Goal: Communication & Community: Share content

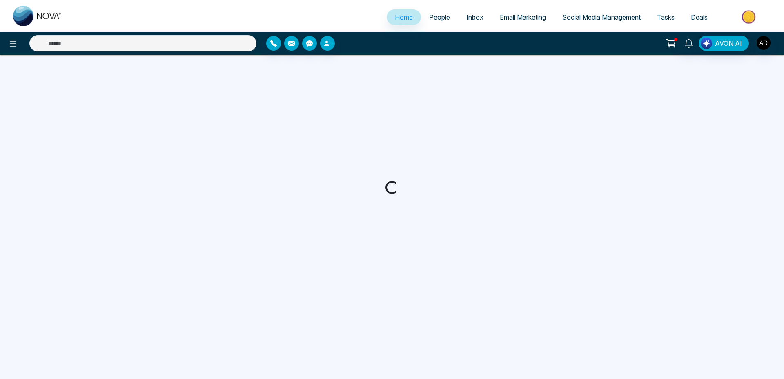
select select "*"
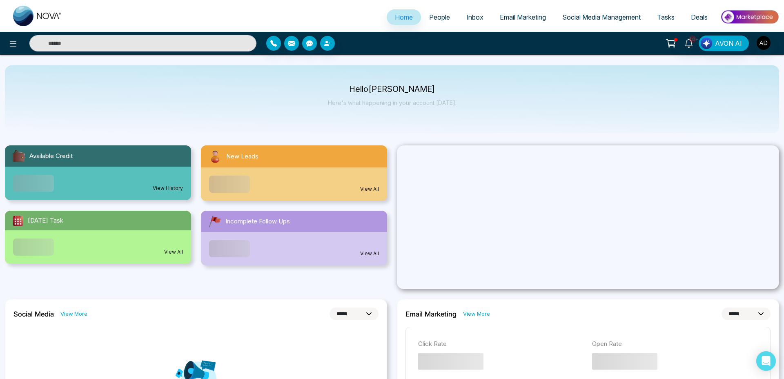
click at [431, 18] on span "People" at bounding box center [439, 17] width 21 height 8
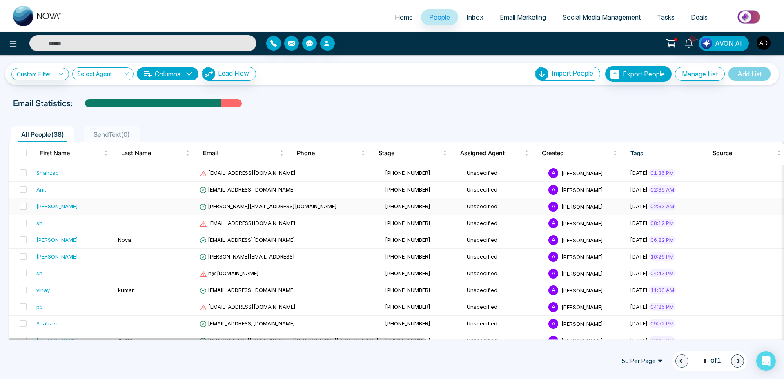
click at [258, 208] on span "lokesh+test@mmnovatech.com" at bounding box center [268, 206] width 137 height 7
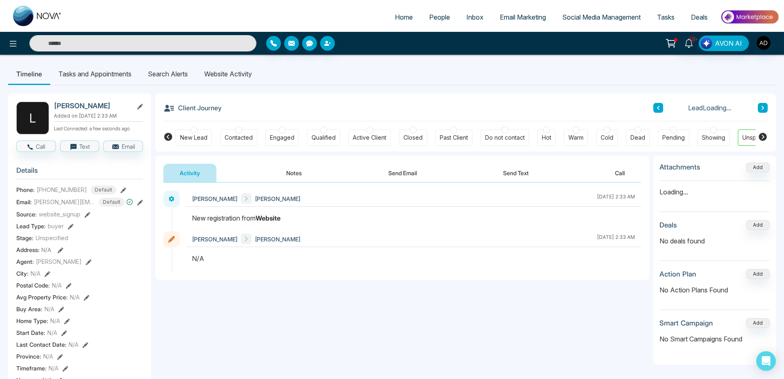
click at [409, 171] on button "Send Email" at bounding box center [402, 173] width 61 height 18
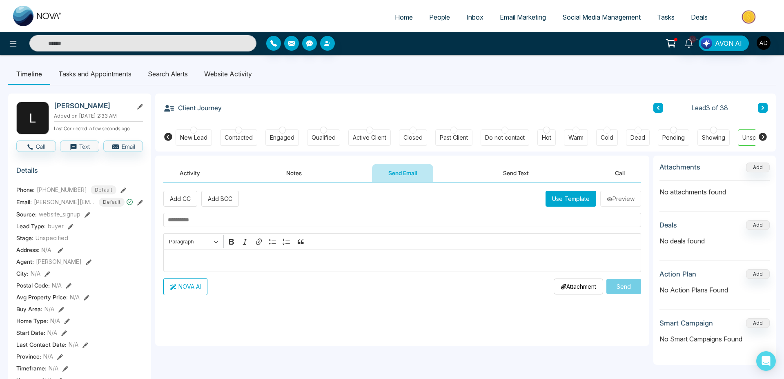
click at [578, 198] on button "Use Template" at bounding box center [571, 199] width 51 height 16
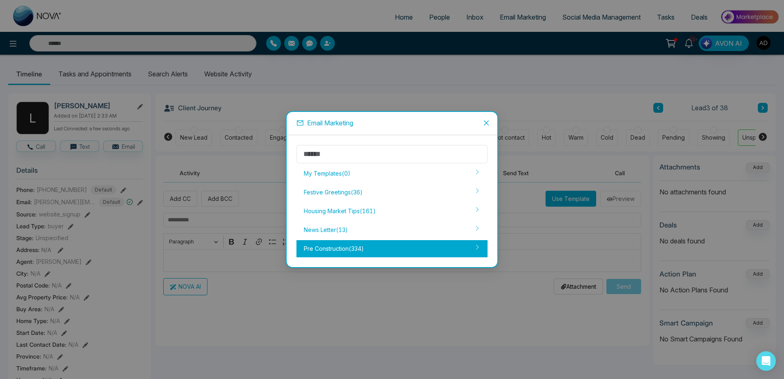
drag, startPoint x: 373, startPoint y: 239, endPoint x: 372, endPoint y: 243, distance: 4.7
click at [372, 243] on div "My Templates ( 0 ) Festive Greetings ( 36 ) Housing Market Tips ( 161 ) News Le…" at bounding box center [392, 201] width 191 height 112
click at [372, 244] on div "Pre Construction ( 334 )" at bounding box center [392, 248] width 191 height 17
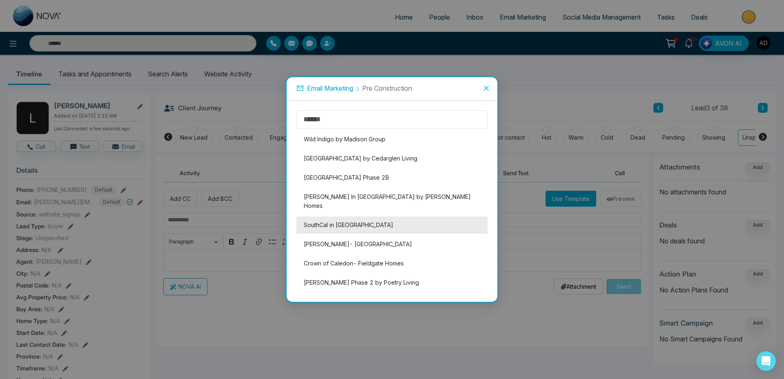
click at [339, 217] on li "SouthCal in Caledon" at bounding box center [392, 225] width 191 height 17
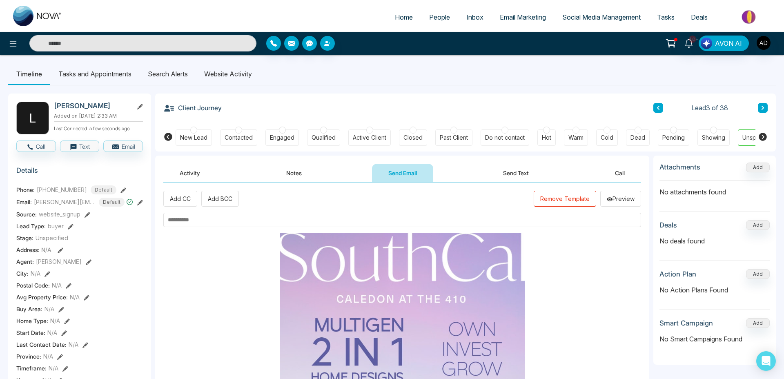
click at [203, 214] on input "text" at bounding box center [402, 220] width 478 height 14
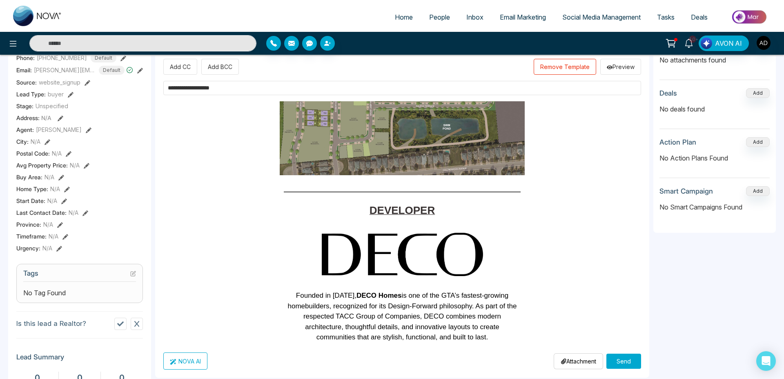
scroll to position [189, 0]
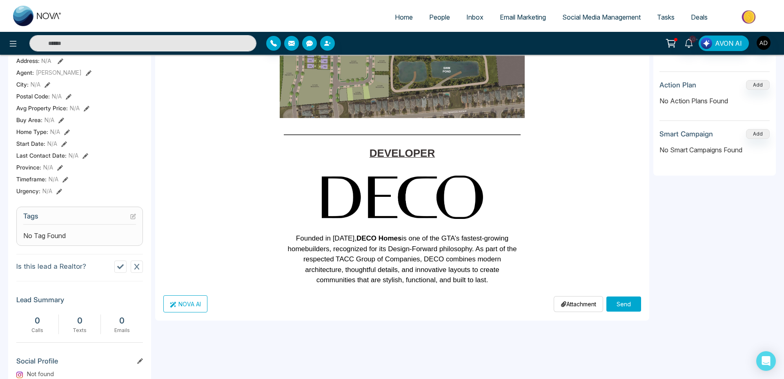
type input "**********"
click at [622, 302] on button "Send" at bounding box center [624, 304] width 35 height 15
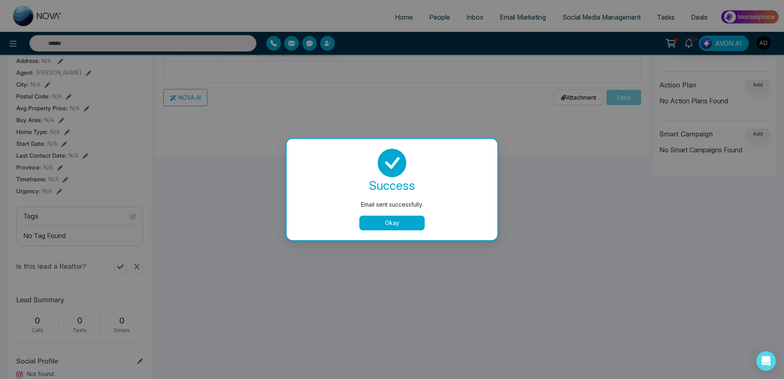
click at [412, 221] on button "Okay" at bounding box center [391, 223] width 65 height 15
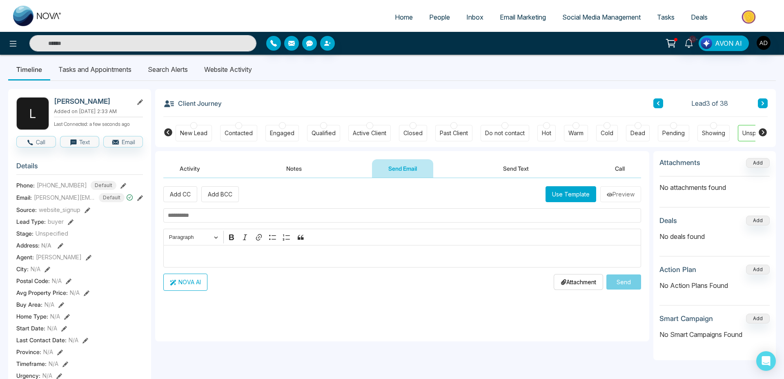
scroll to position [0, 0]
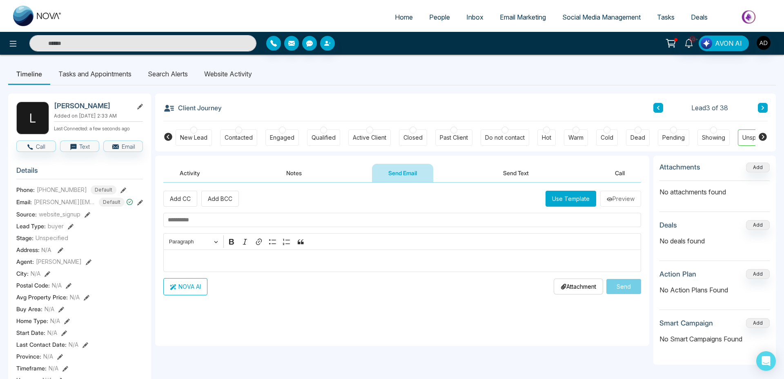
click at [185, 175] on button "Activity" at bounding box center [189, 173] width 53 height 18
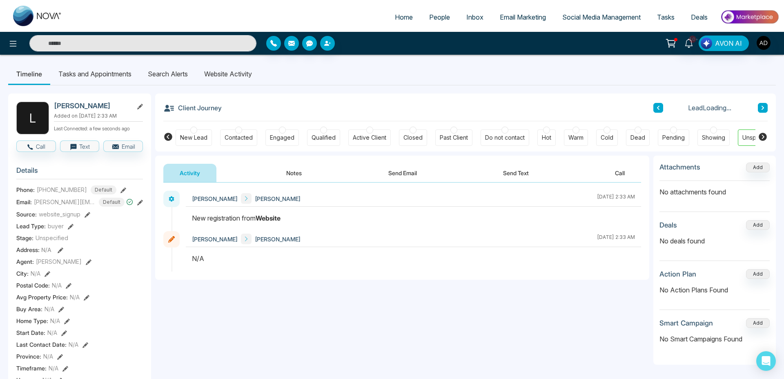
click at [300, 175] on button "Notes" at bounding box center [294, 173] width 48 height 18
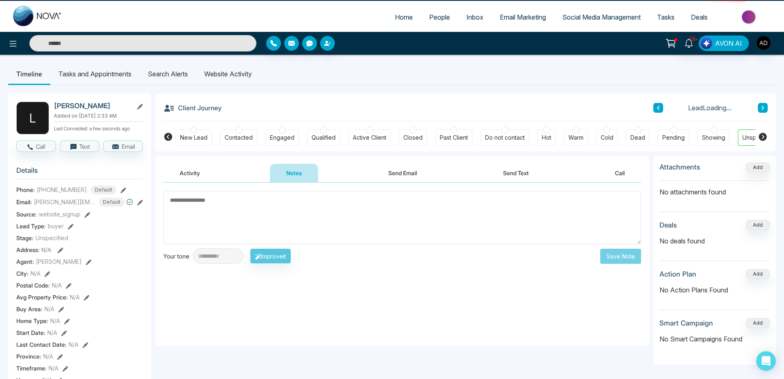
click at [416, 166] on button "Send Email" at bounding box center [402, 173] width 61 height 18
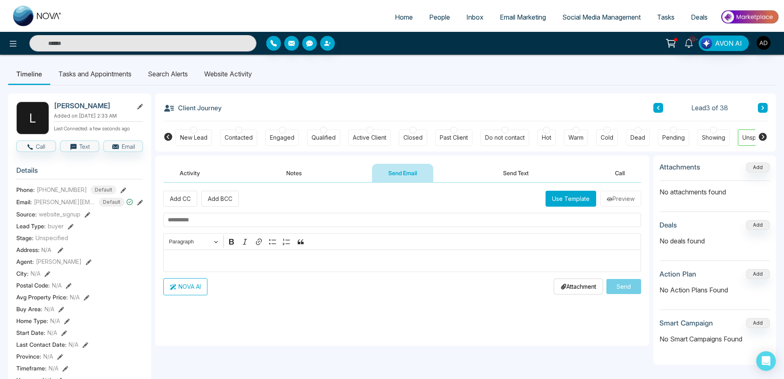
click at [568, 204] on button "Use Template" at bounding box center [571, 199] width 51 height 16
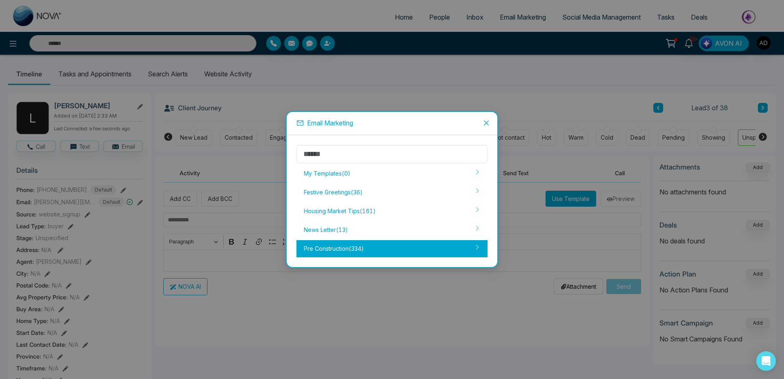
click at [356, 248] on div "Pre Construction ( 334 )" at bounding box center [392, 248] width 191 height 17
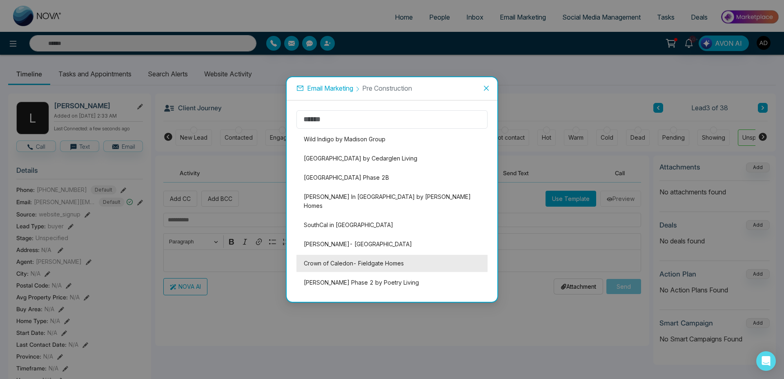
click at [360, 257] on li "Crown of Caledon- Fieldgate Homes" at bounding box center [392, 263] width 191 height 17
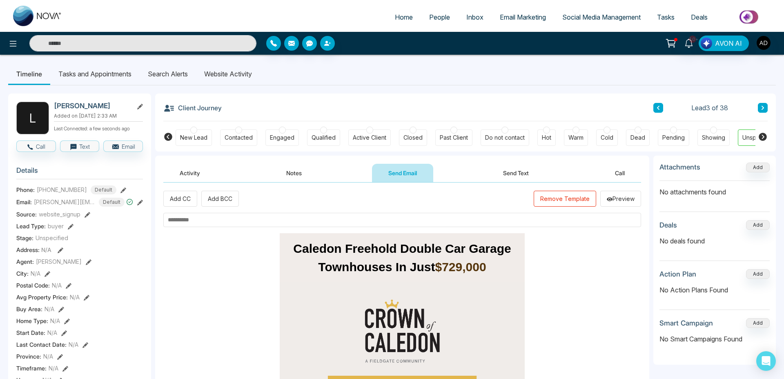
click at [565, 200] on button "Remove Template" at bounding box center [565, 199] width 63 height 16
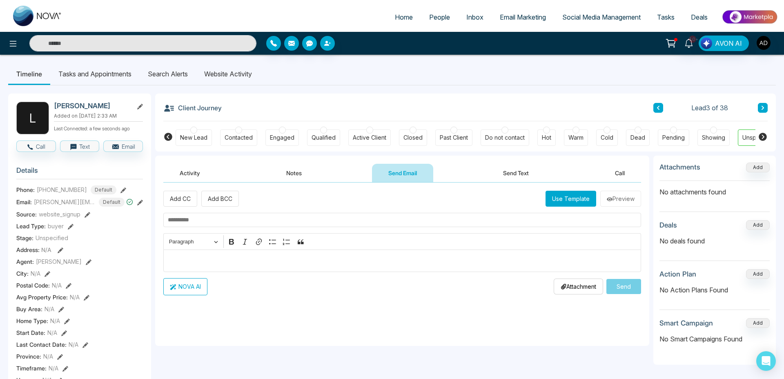
click at [584, 199] on button "Use Template" at bounding box center [571, 199] width 51 height 16
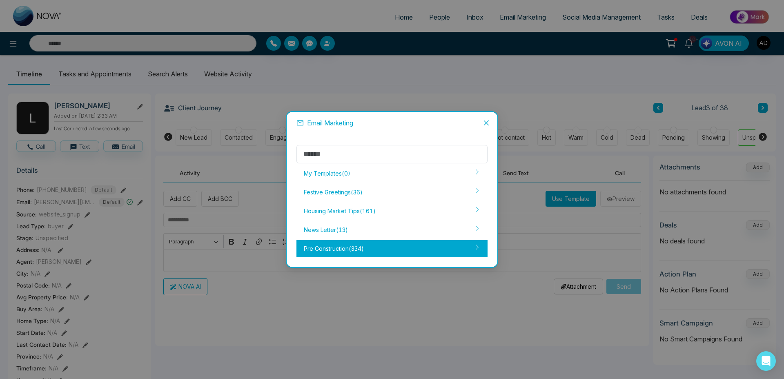
click at [379, 249] on div "Pre Construction ( 334 )" at bounding box center [392, 248] width 191 height 17
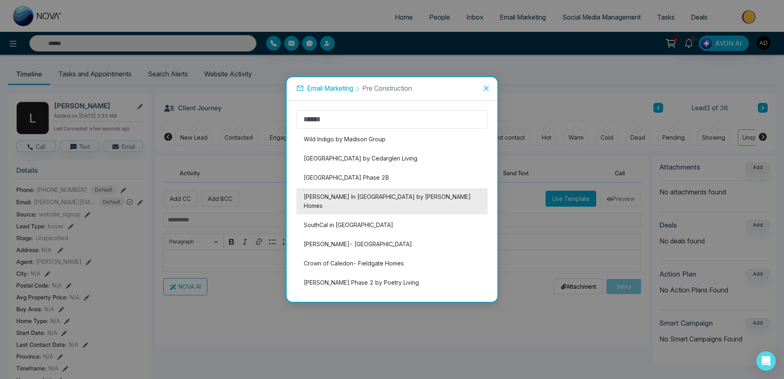
click at [382, 197] on li "Clairmont In Guelph by Mattamy Homes" at bounding box center [392, 201] width 191 height 26
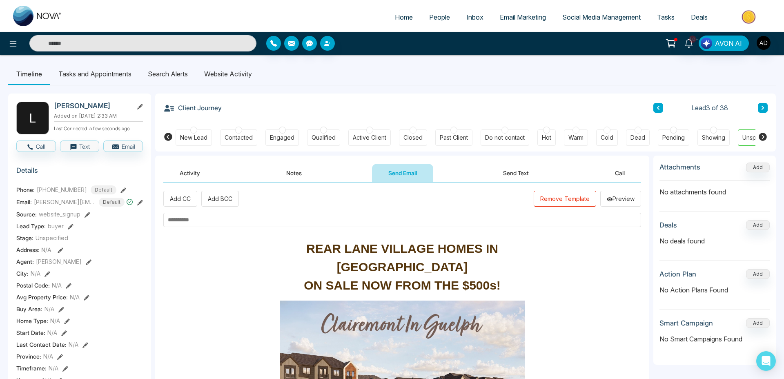
click at [238, 219] on input "text" at bounding box center [402, 220] width 478 height 14
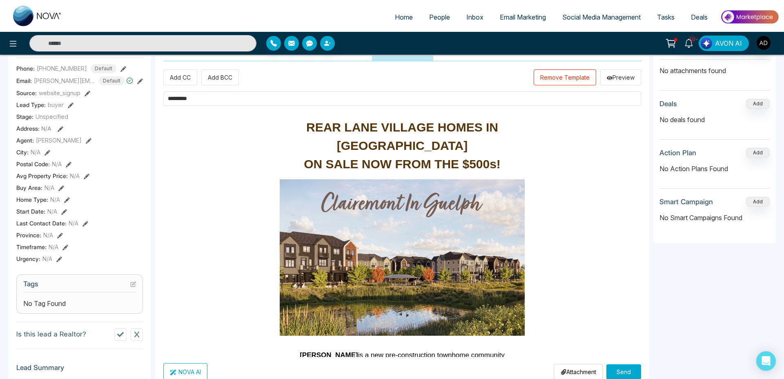
scroll to position [299, 0]
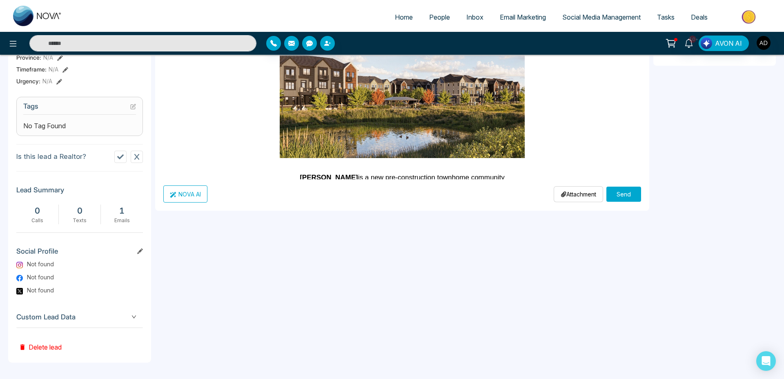
type input "*********"
click at [615, 197] on button "Send" at bounding box center [624, 194] width 35 height 15
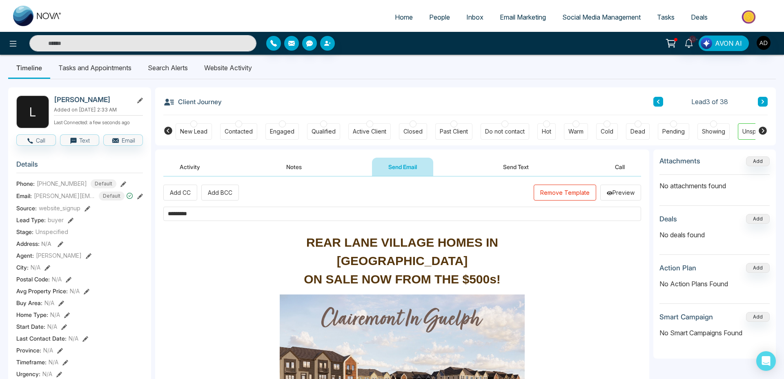
scroll to position [0, 0]
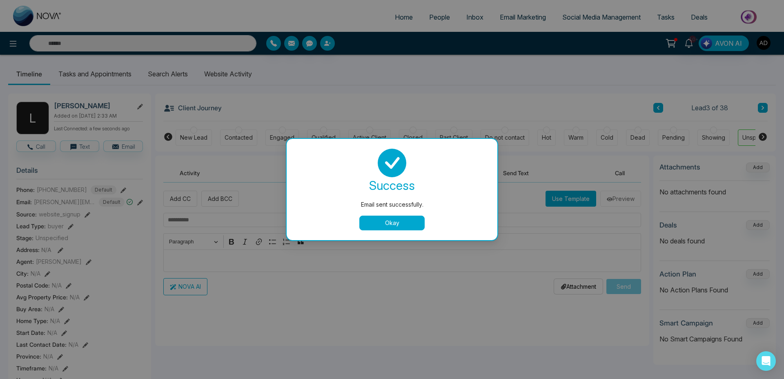
click at [407, 223] on button "Okay" at bounding box center [391, 223] width 65 height 15
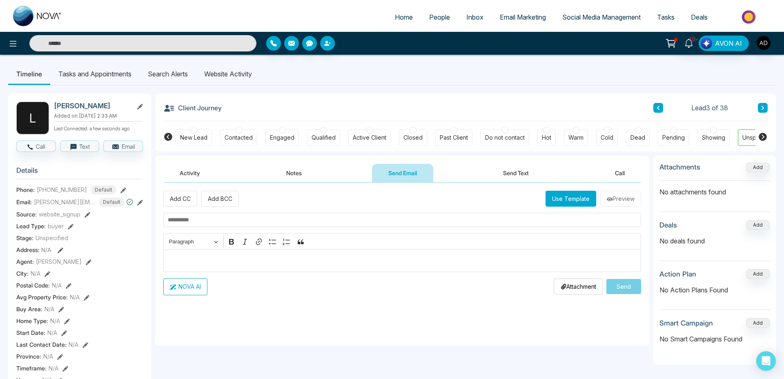
click at [203, 181] on button "Activity" at bounding box center [189, 173] width 53 height 18
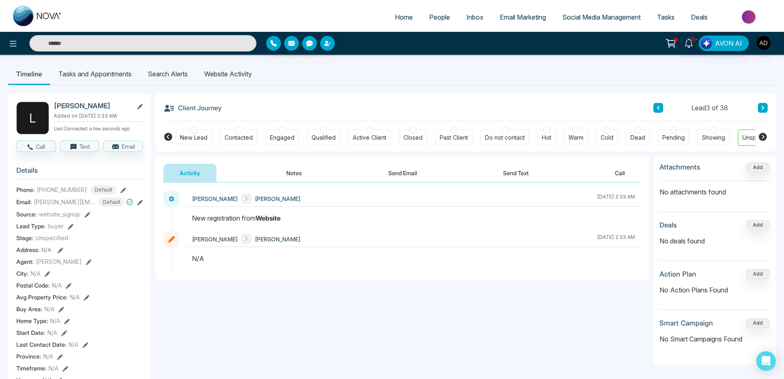
click at [405, 174] on button "Send Email" at bounding box center [402, 173] width 61 height 18
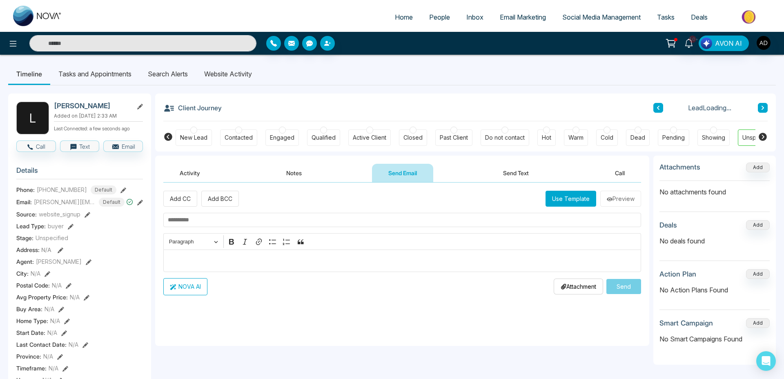
click at [567, 199] on button "Use Template" at bounding box center [571, 199] width 51 height 16
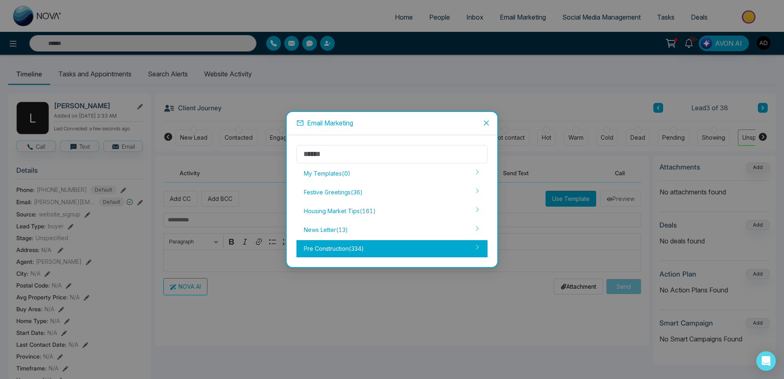
click at [369, 246] on div "Pre Construction ( 334 )" at bounding box center [392, 248] width 191 height 17
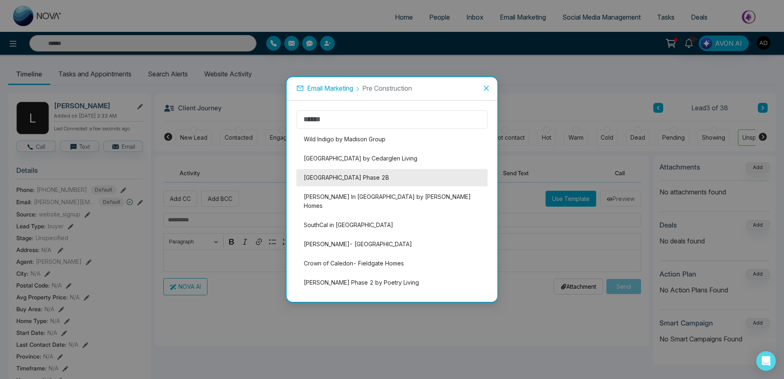
click at [361, 172] on li "Union Village Phase 2B" at bounding box center [392, 177] width 191 height 17
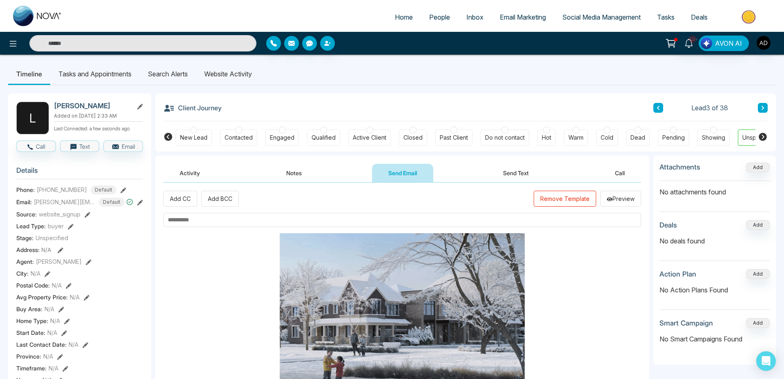
click at [218, 221] on input "text" at bounding box center [402, 220] width 478 height 14
click at [213, 222] on input "**********" at bounding box center [402, 220] width 478 height 14
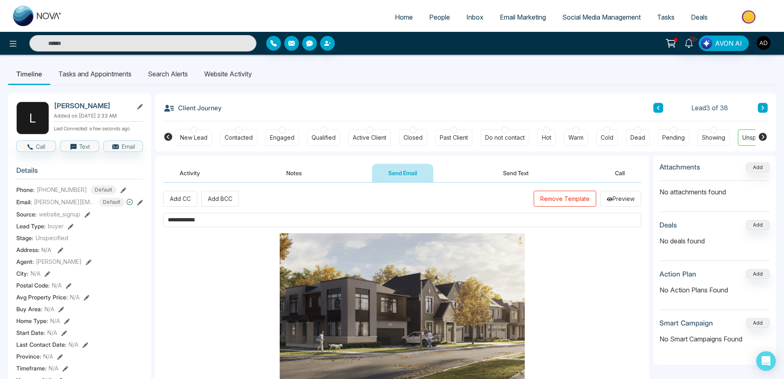
scroll to position [299, 0]
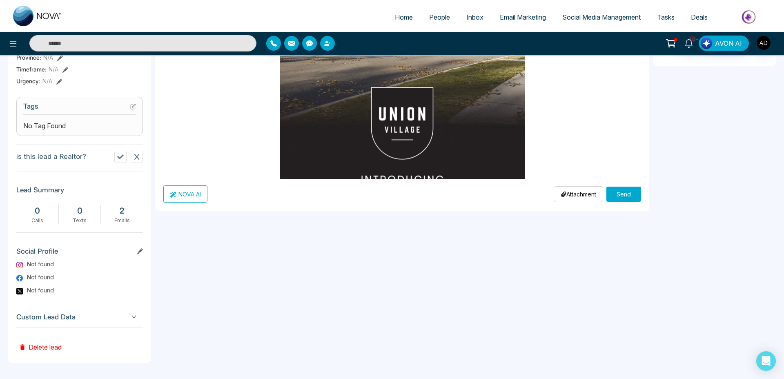
type input "**********"
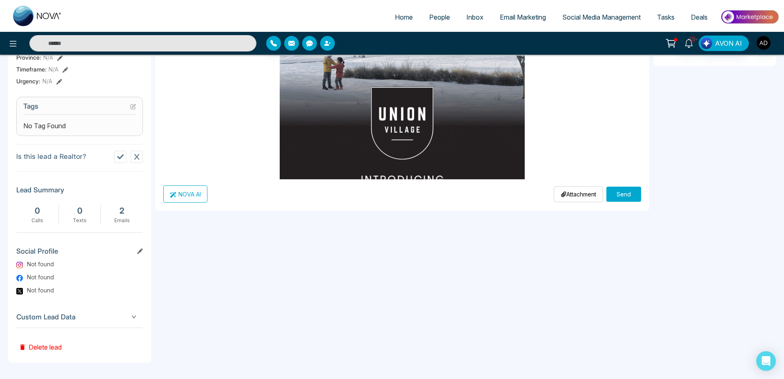
click at [625, 204] on div "**********" at bounding box center [402, 47] width 494 height 327
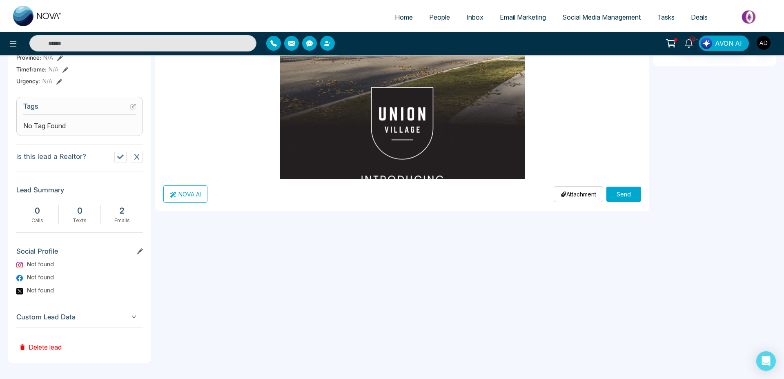
click at [616, 191] on button "Send" at bounding box center [624, 194] width 35 height 15
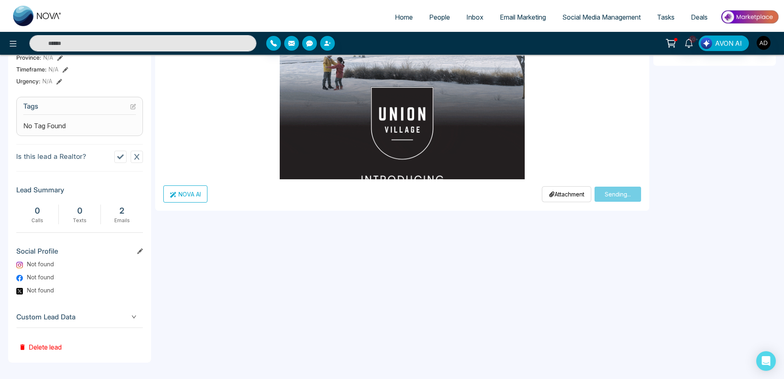
scroll to position [140, 0]
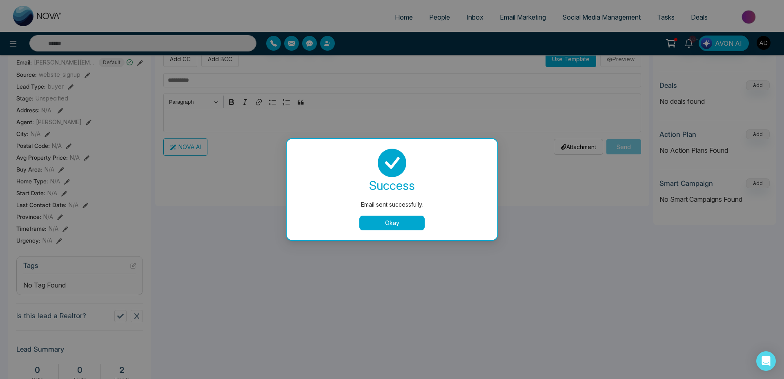
click at [388, 224] on button "Okay" at bounding box center [391, 223] width 65 height 15
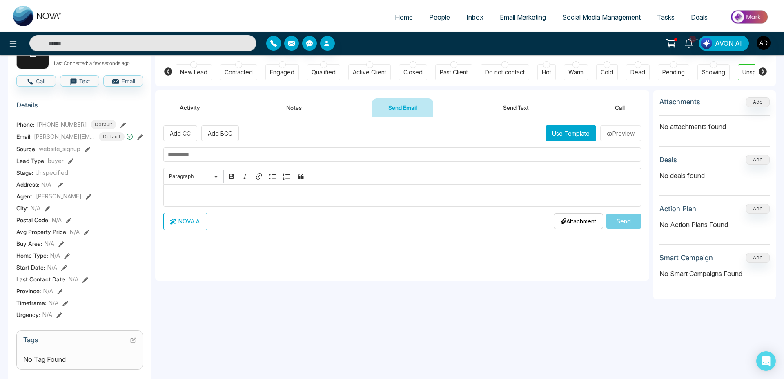
scroll to position [0, 0]
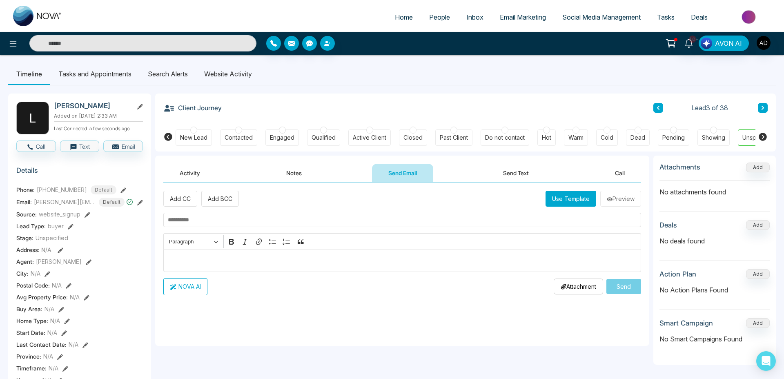
click at [196, 167] on button "Activity" at bounding box center [189, 173] width 53 height 18
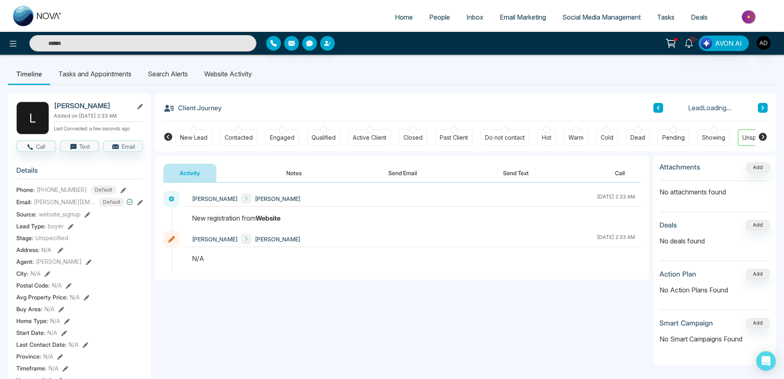
drag, startPoint x: 285, startPoint y: 169, endPoint x: 359, endPoint y: 174, distance: 74.1
click at [286, 170] on button "Notes" at bounding box center [294, 173] width 48 height 18
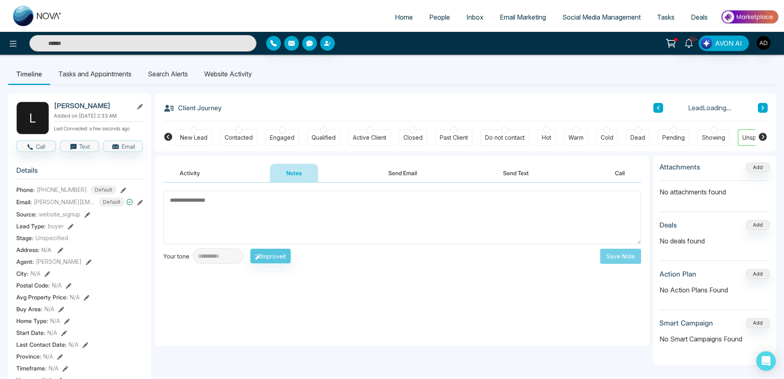
drag, startPoint x: 392, startPoint y: 174, endPoint x: 359, endPoint y: 177, distance: 33.7
click at [392, 174] on button "Send Email" at bounding box center [402, 173] width 61 height 18
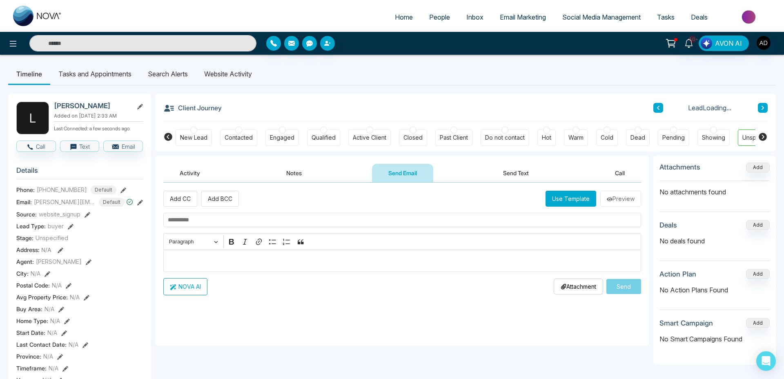
drag, startPoint x: 299, startPoint y: 175, endPoint x: 228, endPoint y: 175, distance: 70.3
click at [299, 175] on button "Notes" at bounding box center [294, 173] width 48 height 18
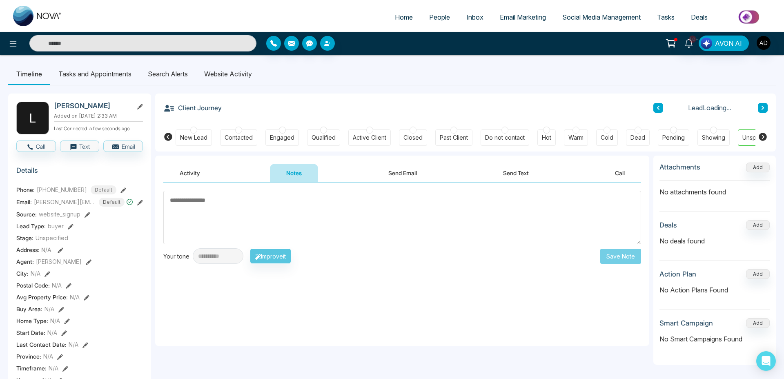
drag, startPoint x: 190, startPoint y: 176, endPoint x: 238, endPoint y: 176, distance: 47.4
click at [190, 176] on button "Activity" at bounding box center [189, 173] width 53 height 18
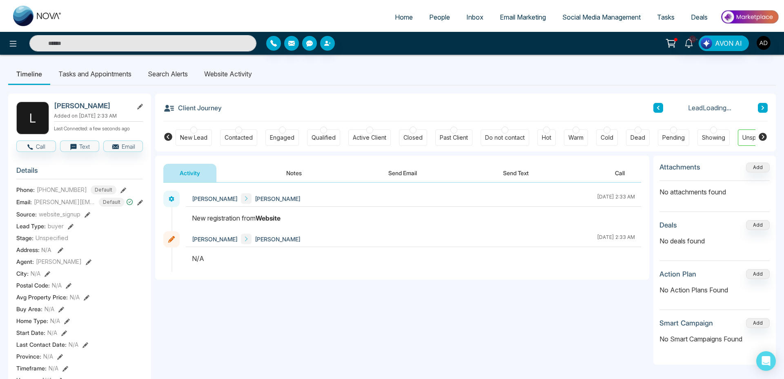
click at [411, 170] on button "Send Email" at bounding box center [402, 173] width 61 height 18
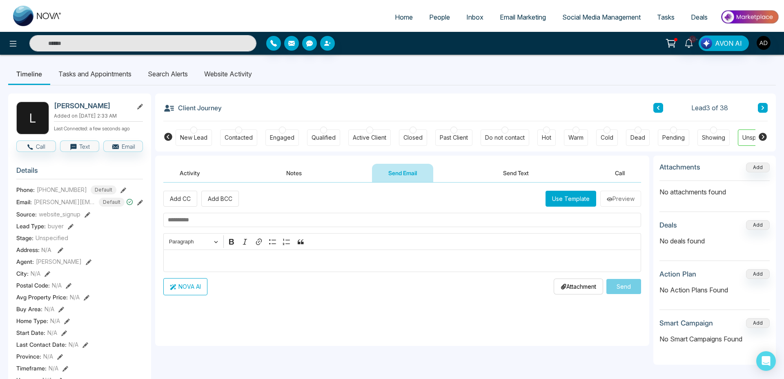
click at [573, 195] on button "Use Template" at bounding box center [571, 199] width 51 height 16
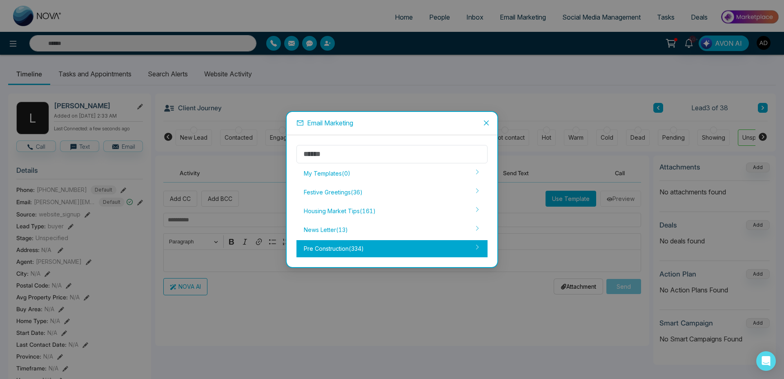
click at [380, 243] on div "Pre Construction ( 334 )" at bounding box center [392, 248] width 191 height 17
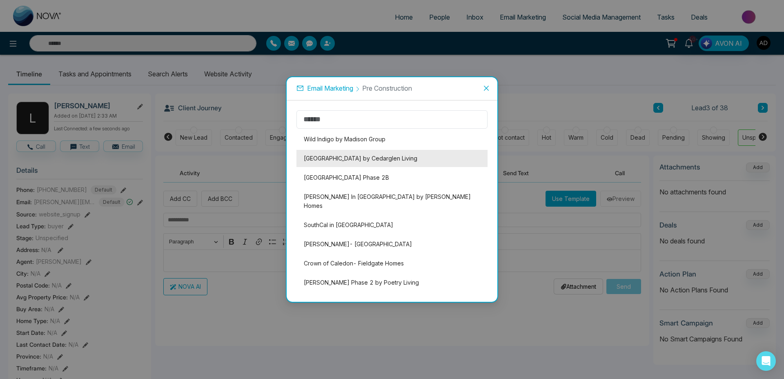
click at [369, 163] on li "Alpine Park by Cedarglen Living" at bounding box center [392, 158] width 191 height 17
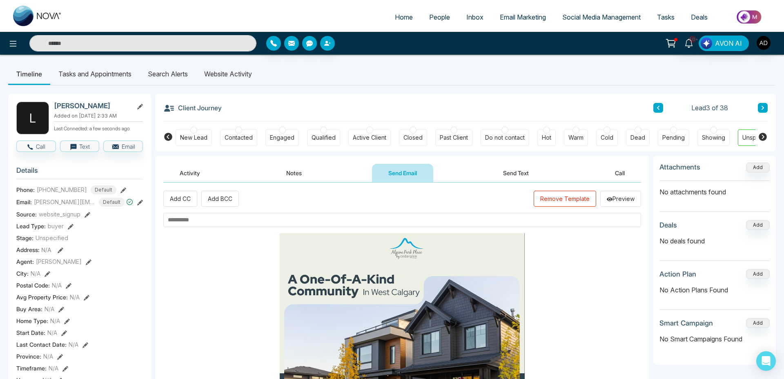
click at [207, 214] on input "text" at bounding box center [402, 220] width 478 height 14
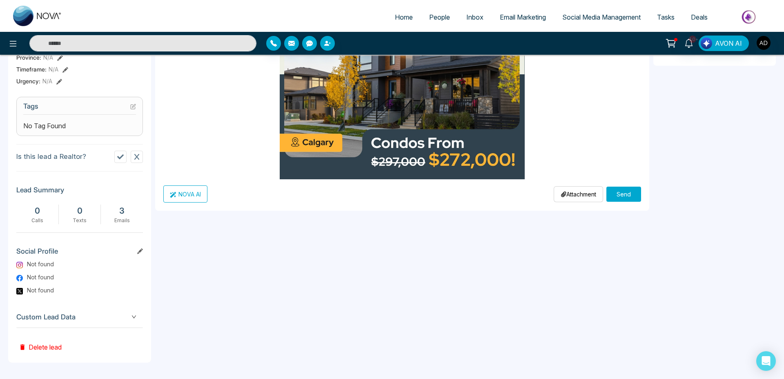
type input "**********"
click at [620, 202] on div "Attachment Choose File Send" at bounding box center [597, 193] width 87 height 17
click at [623, 195] on button "Send" at bounding box center [624, 194] width 35 height 15
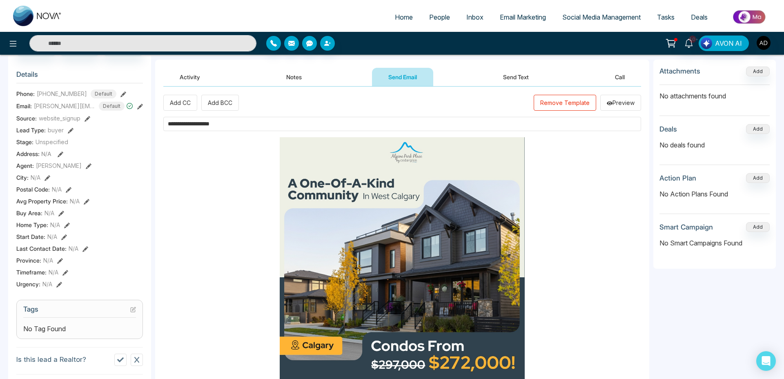
scroll to position [94, 0]
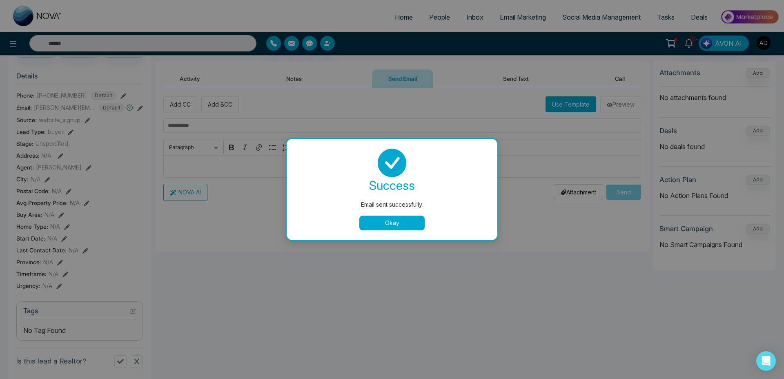
click at [376, 222] on button "Okay" at bounding box center [391, 223] width 65 height 15
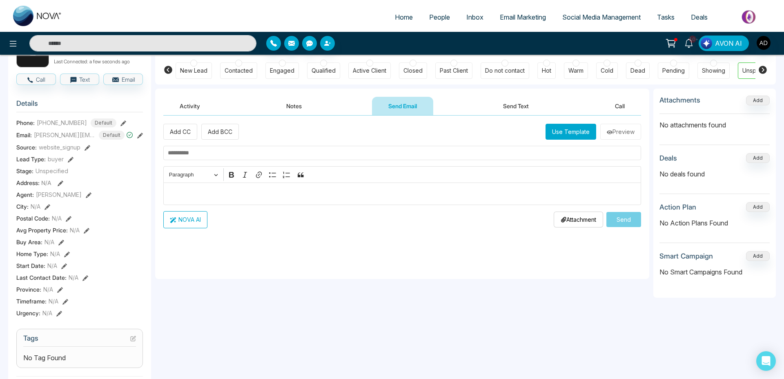
scroll to position [65, 0]
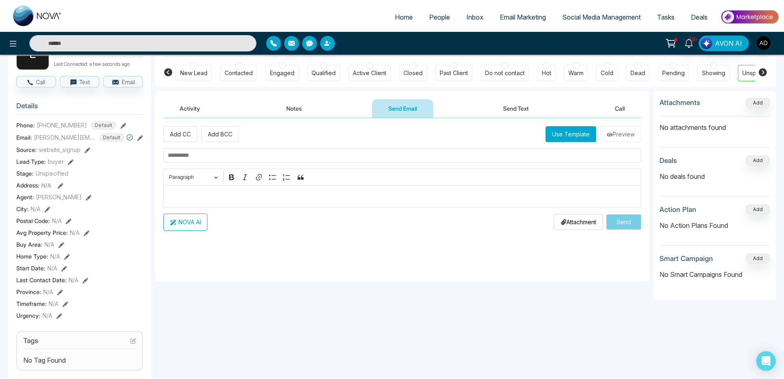
click at [571, 137] on button "Use Template" at bounding box center [571, 134] width 51 height 16
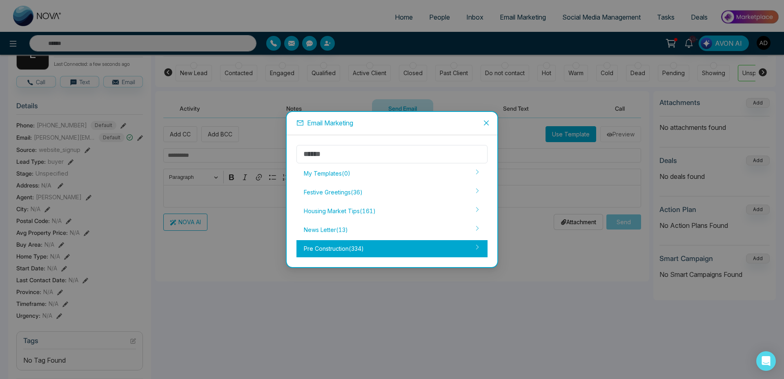
click at [359, 252] on div "Pre Construction ( 334 )" at bounding box center [392, 248] width 191 height 17
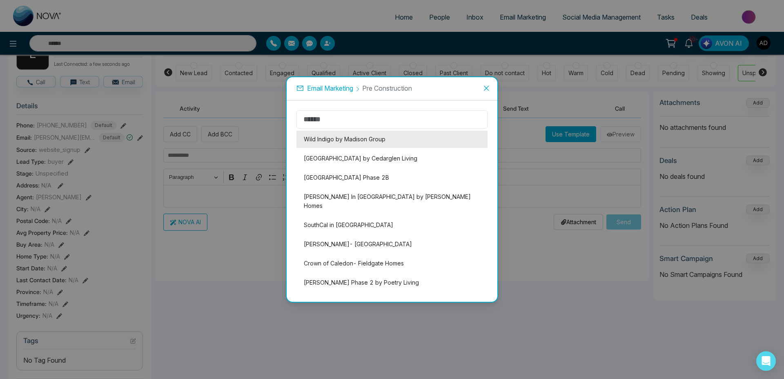
click at [353, 137] on li "Wild Indigo by Madison Group" at bounding box center [392, 139] width 191 height 17
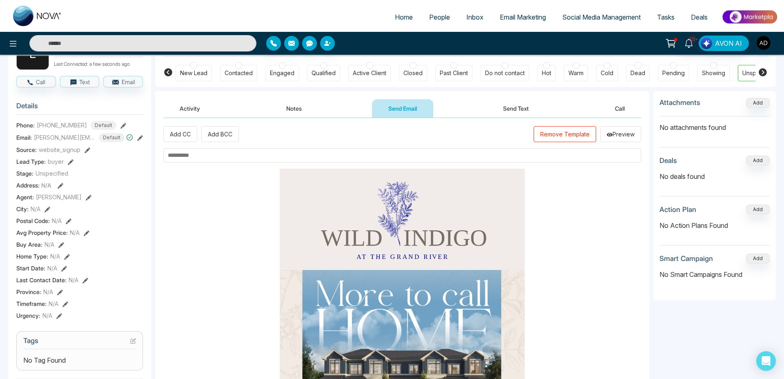
click at [263, 157] on input "text" at bounding box center [402, 155] width 478 height 14
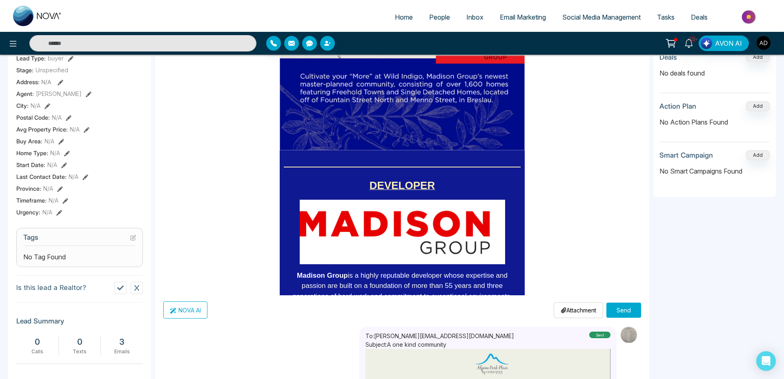
scroll to position [240, 0]
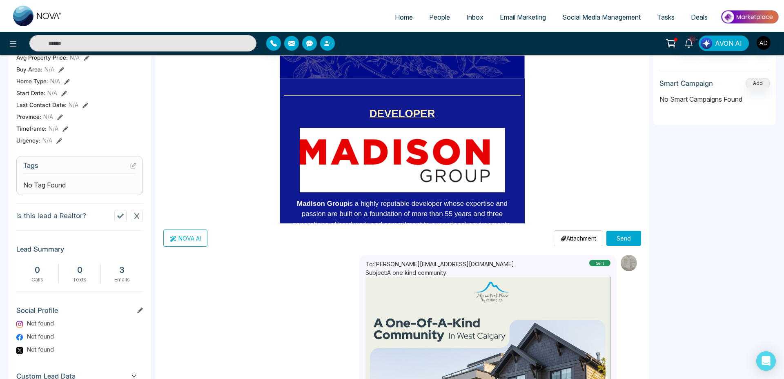
type input "**********"
click at [630, 243] on button "Send" at bounding box center [624, 238] width 35 height 15
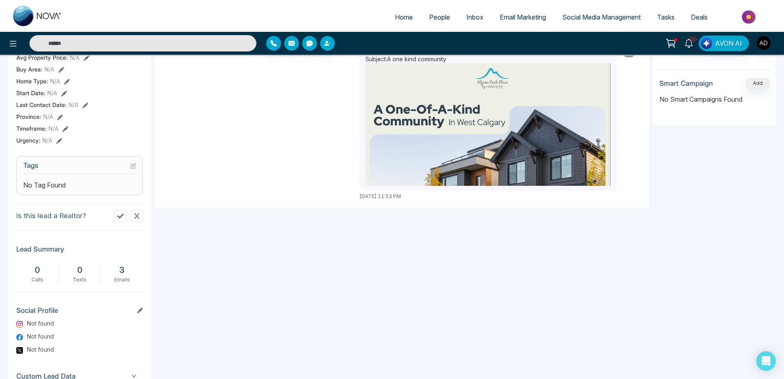
scroll to position [0, 0]
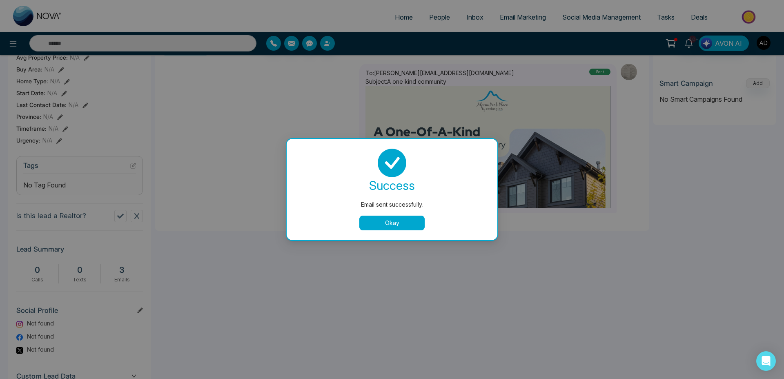
click at [400, 223] on button "Okay" at bounding box center [391, 223] width 65 height 15
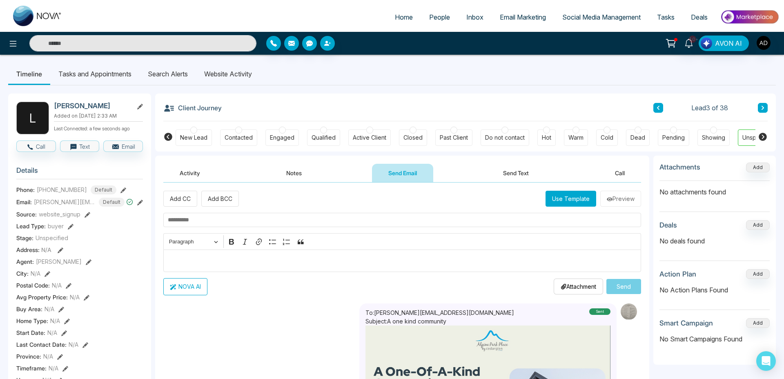
click at [292, 171] on button "Notes" at bounding box center [294, 173] width 48 height 18
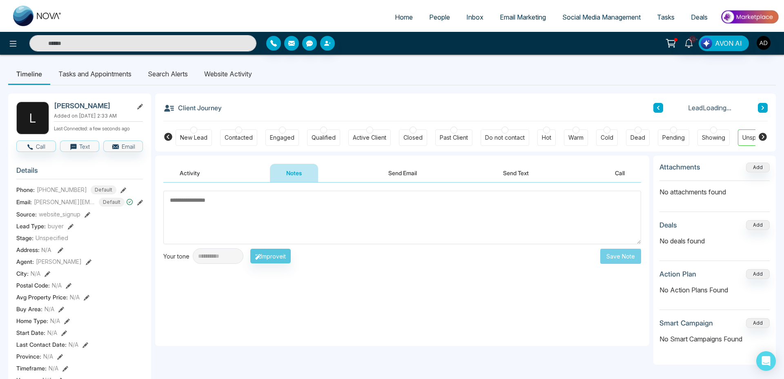
click at [192, 171] on button "Activity" at bounding box center [189, 173] width 53 height 18
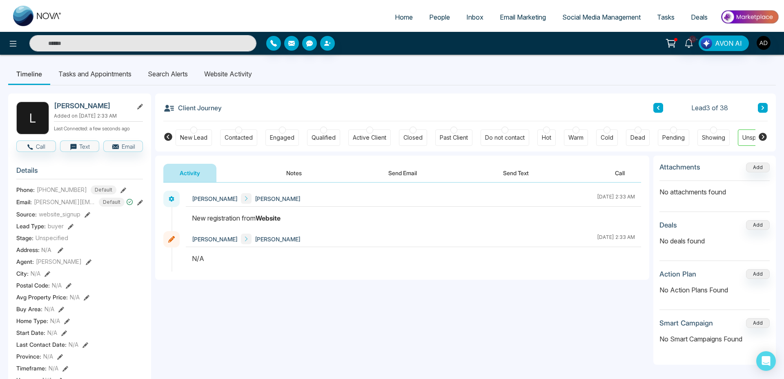
click at [299, 176] on button "Notes" at bounding box center [294, 173] width 48 height 18
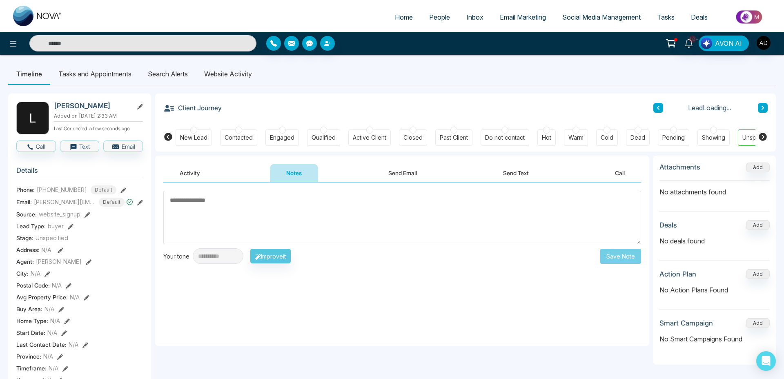
click at [385, 173] on button "Send Email" at bounding box center [402, 173] width 61 height 18
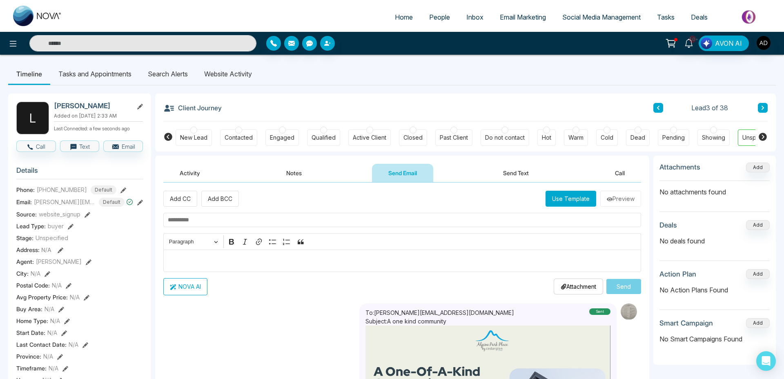
click at [560, 200] on button "Use Template" at bounding box center [571, 199] width 51 height 16
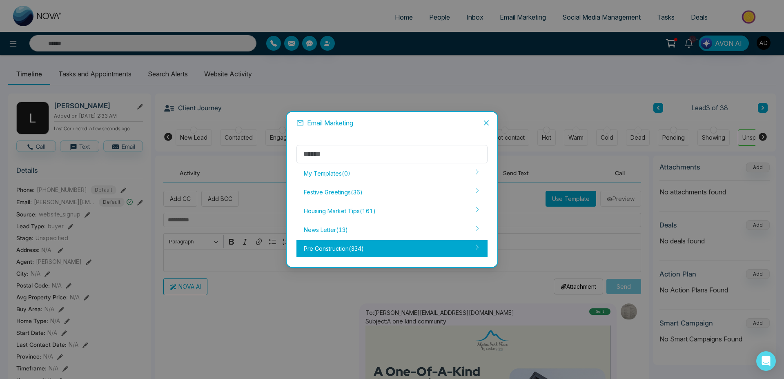
click at [357, 250] on div "Pre Construction ( 334 )" at bounding box center [392, 248] width 191 height 17
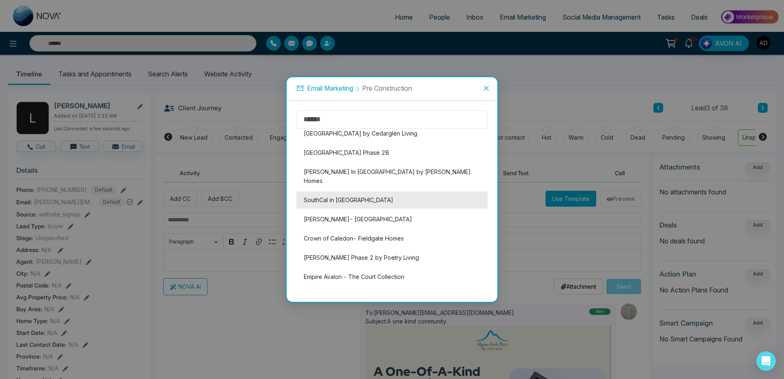
scroll to position [26, 0]
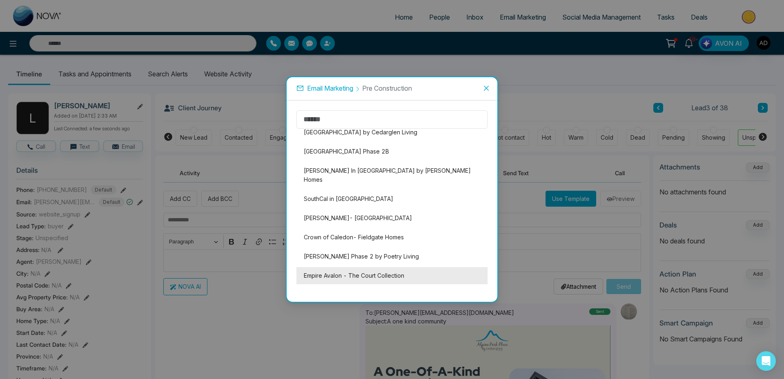
click at [370, 267] on li "Empire Avalon - The Court Collection" at bounding box center [392, 275] width 191 height 17
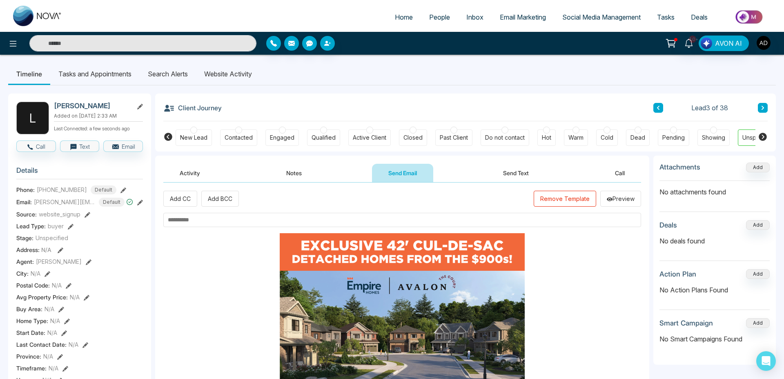
click at [222, 221] on input "text" at bounding box center [402, 220] width 478 height 14
type input "*"
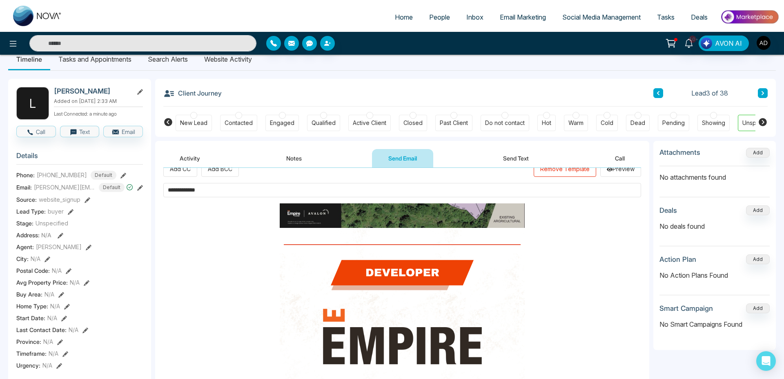
scroll to position [299, 0]
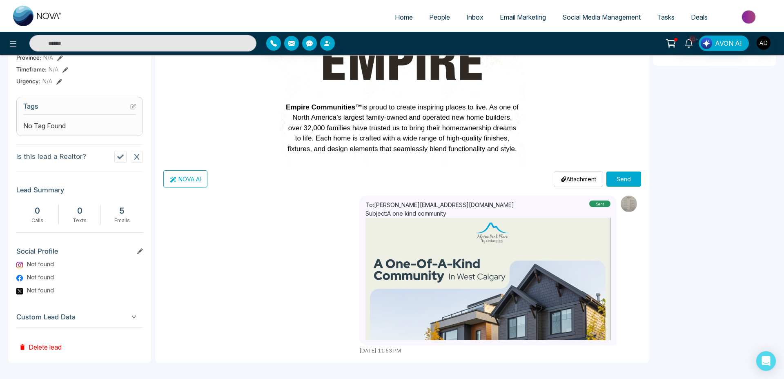
type input "**********"
click at [625, 179] on button "Send" at bounding box center [624, 179] width 35 height 15
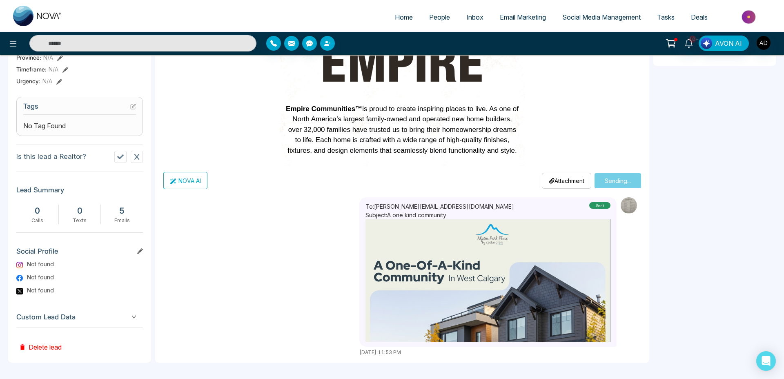
scroll to position [0, 0]
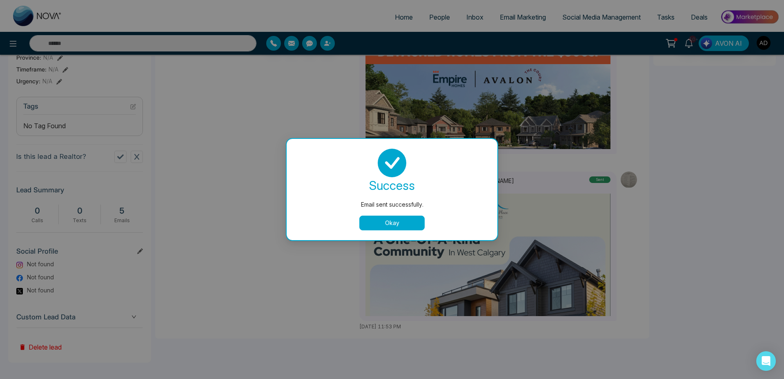
click at [387, 228] on button "Okay" at bounding box center [391, 223] width 65 height 15
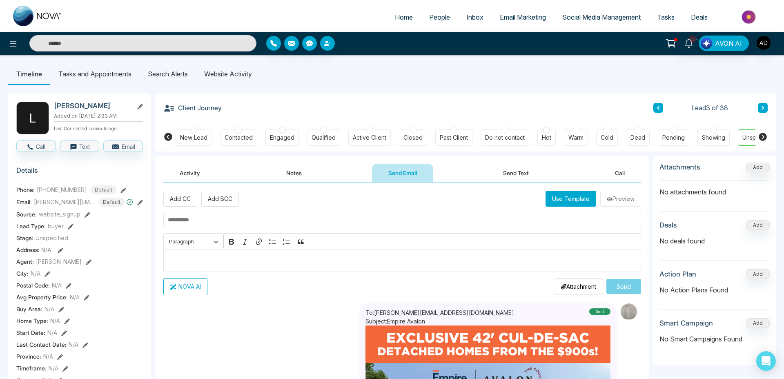
click at [431, 12] on link "People" at bounding box center [439, 17] width 37 height 16
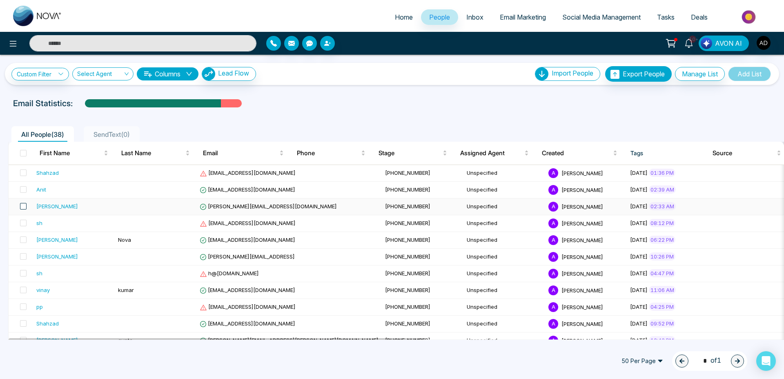
click at [22, 209] on span at bounding box center [23, 206] width 7 height 7
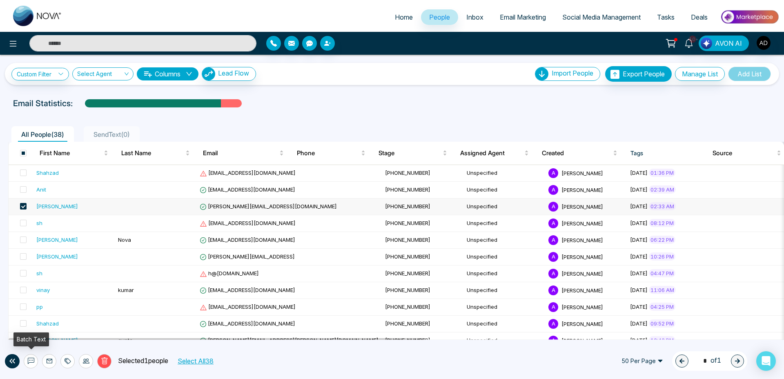
drag, startPoint x: 32, startPoint y: 362, endPoint x: 48, endPoint y: 364, distance: 16.0
click at [48, 364] on div "Delete Selected 1 people Select All 38" at bounding box center [142, 361] width 245 height 14
click at [50, 362] on icon at bounding box center [49, 361] width 7 height 7
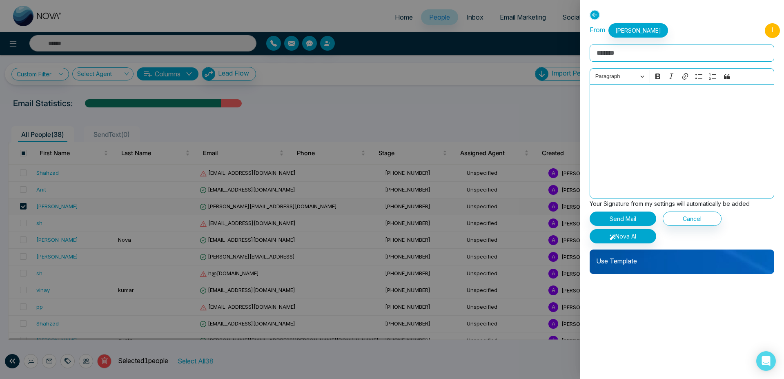
click at [635, 53] on input "Rich Text Editor" at bounding box center [682, 53] width 185 height 17
click at [639, 263] on p "Use Template" at bounding box center [682, 258] width 185 height 16
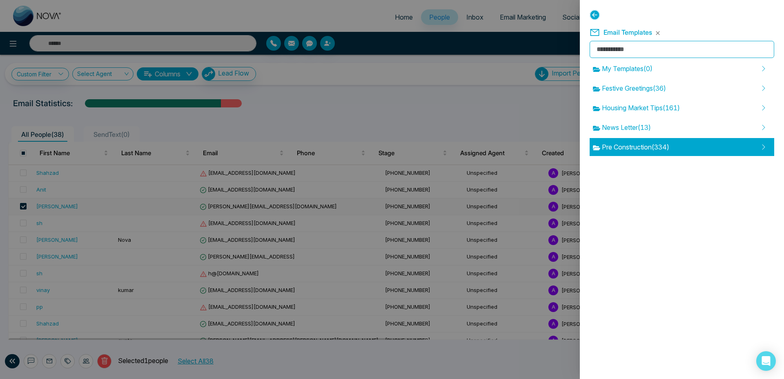
click at [639, 146] on span "Pre Construction ( 334 )" at bounding box center [631, 147] width 76 height 10
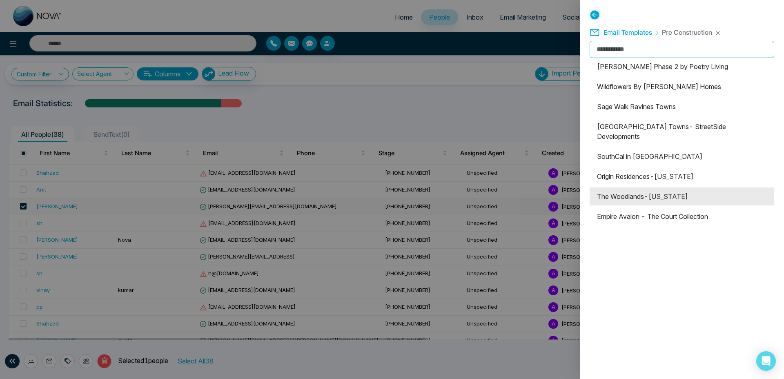
scroll to position [141, 0]
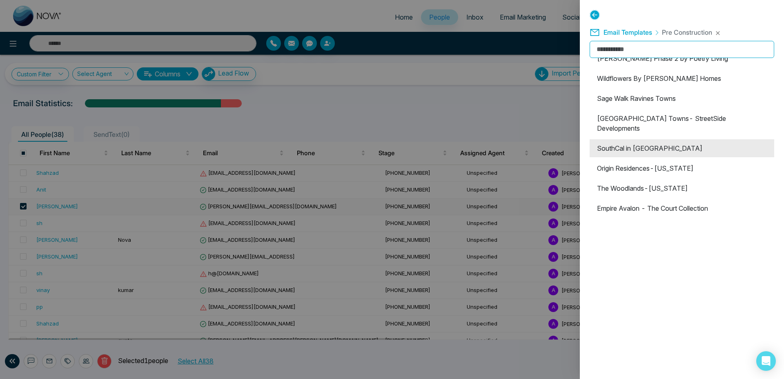
click at [634, 139] on li "SouthCal in Caledon" at bounding box center [682, 148] width 185 height 18
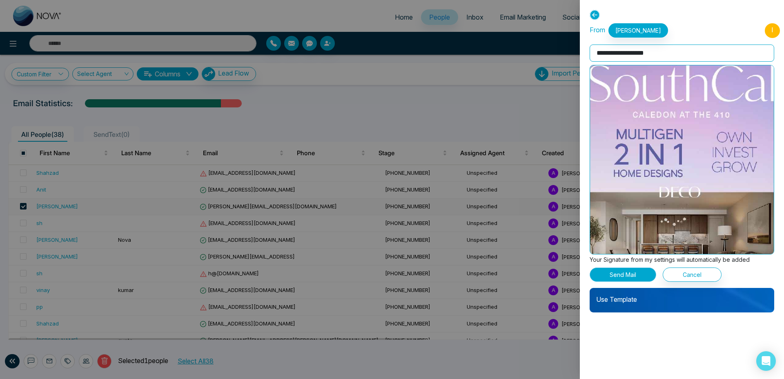
click at [620, 269] on button "Send Mail" at bounding box center [623, 275] width 67 height 14
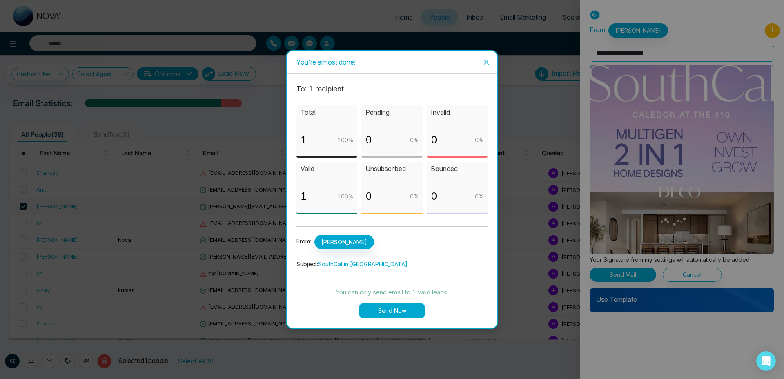
click at [387, 306] on button "Send Now" at bounding box center [391, 311] width 65 height 15
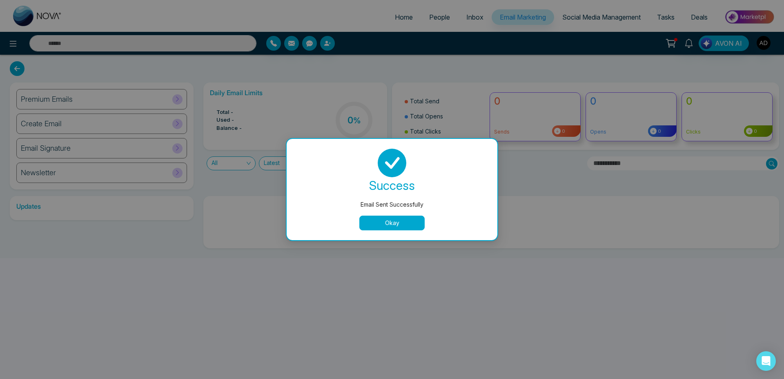
click at [401, 228] on button "Okay" at bounding box center [391, 223] width 65 height 15
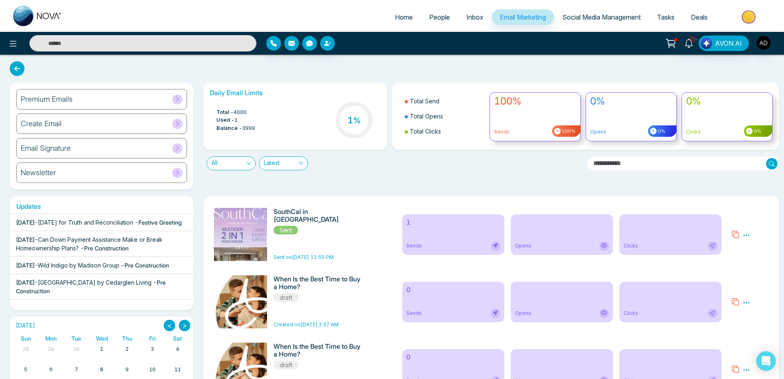
click at [442, 18] on span "People" at bounding box center [439, 17] width 21 height 8
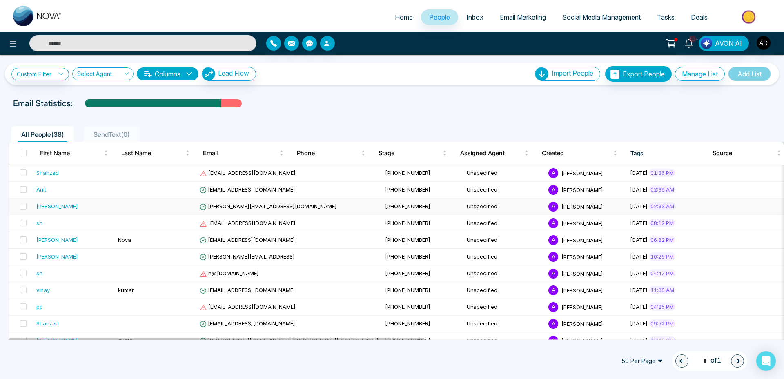
click at [46, 205] on div "Lokesh" at bounding box center [57, 206] width 42 height 8
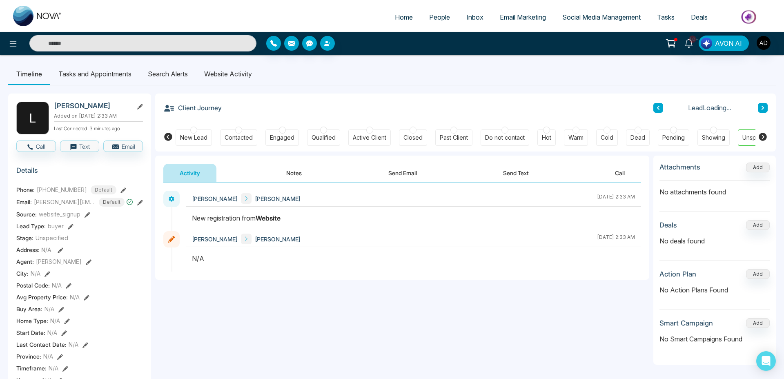
click at [415, 175] on button "Send Email" at bounding box center [402, 173] width 61 height 18
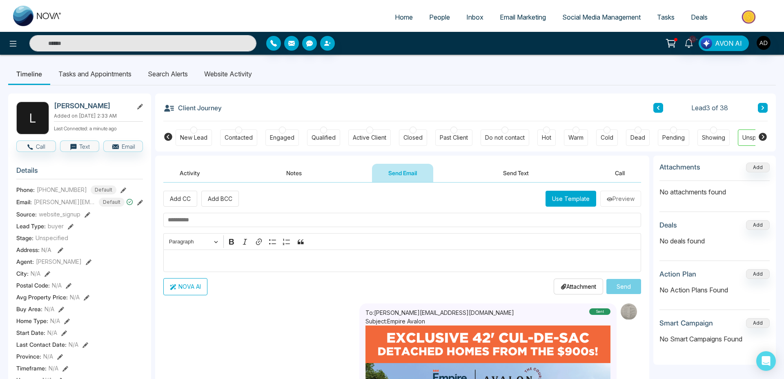
click at [583, 196] on button "Use Template" at bounding box center [571, 199] width 51 height 16
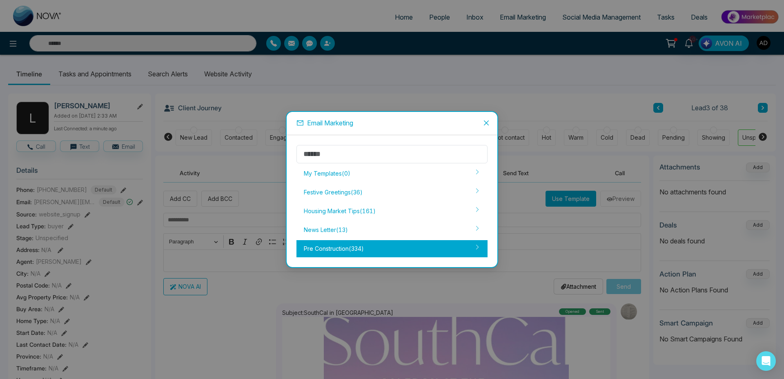
click at [401, 248] on div "Pre Construction ( 334 )" at bounding box center [392, 248] width 191 height 17
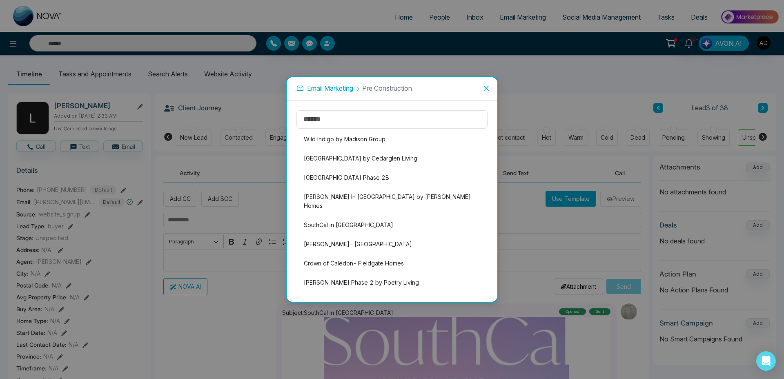
click at [272, 297] on div "Email Marketing Pre Construction Wild Indigo by Madison Group Alpine Park by Ce…" at bounding box center [392, 189] width 784 height 379
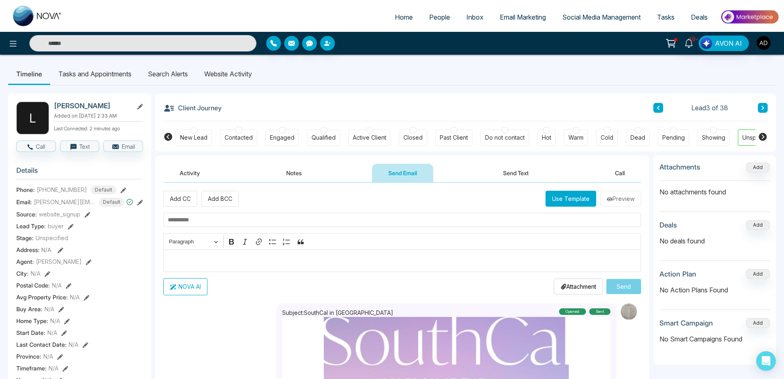
click at [582, 200] on button "Use Template" at bounding box center [571, 199] width 51 height 16
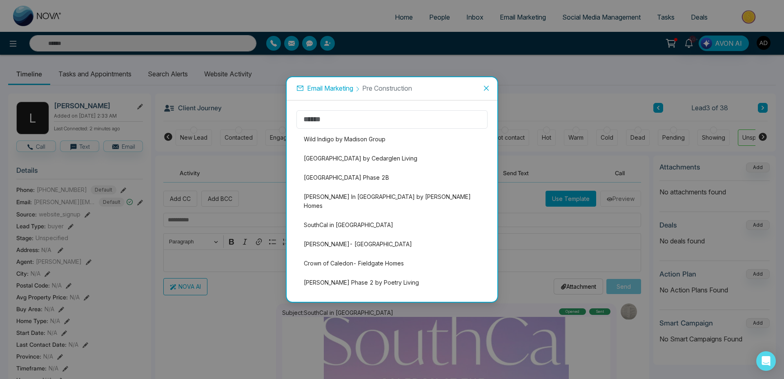
click at [490, 87] on span "Close" at bounding box center [487, 88] width 22 height 22
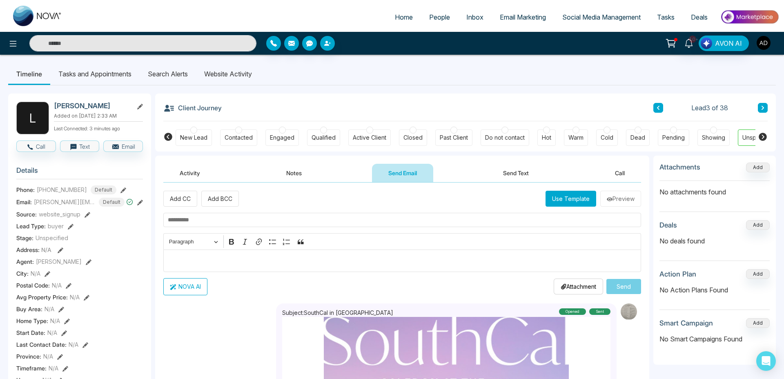
click at [768, 45] on img "button" at bounding box center [764, 43] width 14 height 14
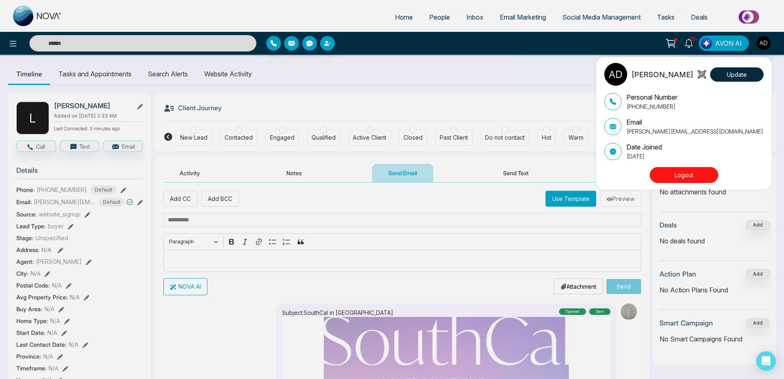
click at [670, 177] on button "Logout" at bounding box center [684, 175] width 69 height 16
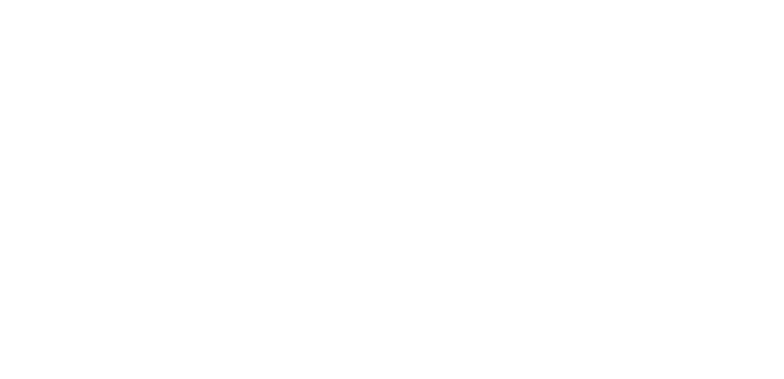
select select "*"
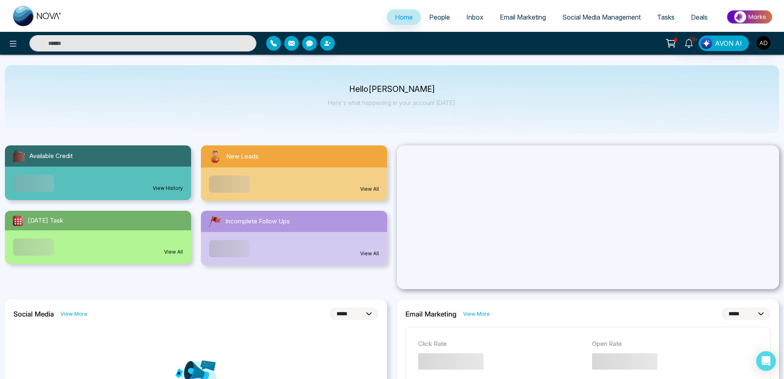
click at [440, 14] on span "People" at bounding box center [439, 17] width 21 height 8
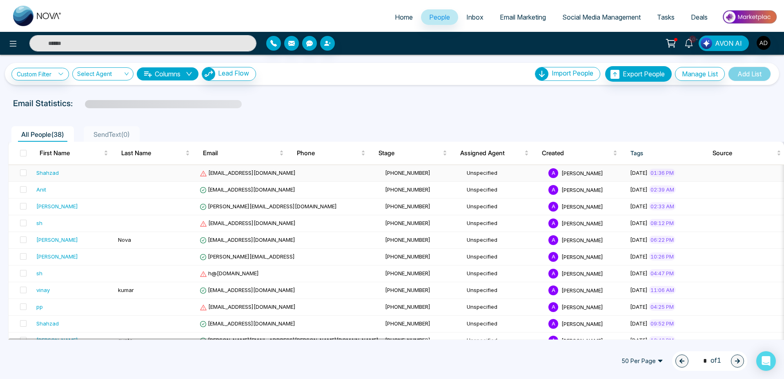
click at [56, 174] on div "Shahzad" at bounding box center [47, 173] width 22 height 8
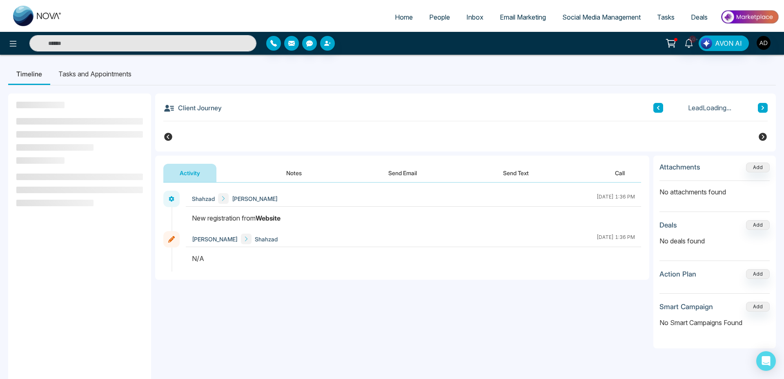
click at [412, 171] on button "Send Email" at bounding box center [402, 173] width 61 height 18
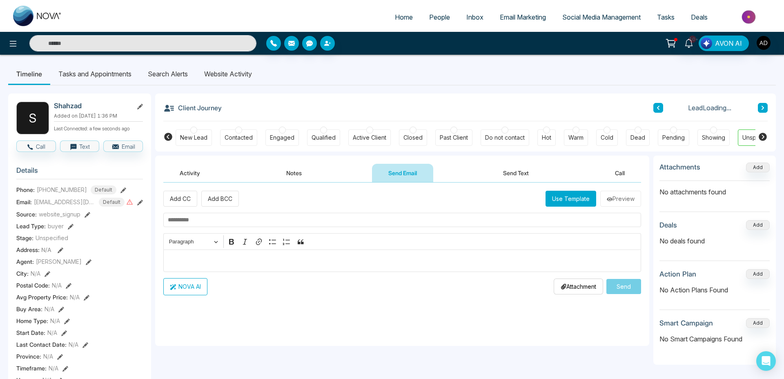
click at [561, 200] on button "Use Template" at bounding box center [571, 199] width 51 height 16
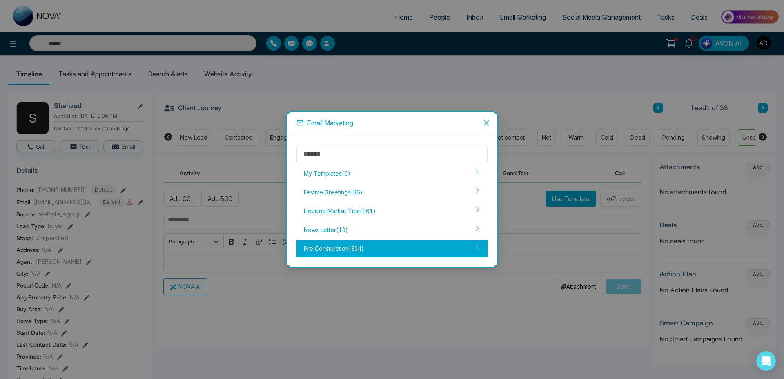
click at [334, 248] on div "Pre Construction ( 334 )" at bounding box center [392, 248] width 191 height 17
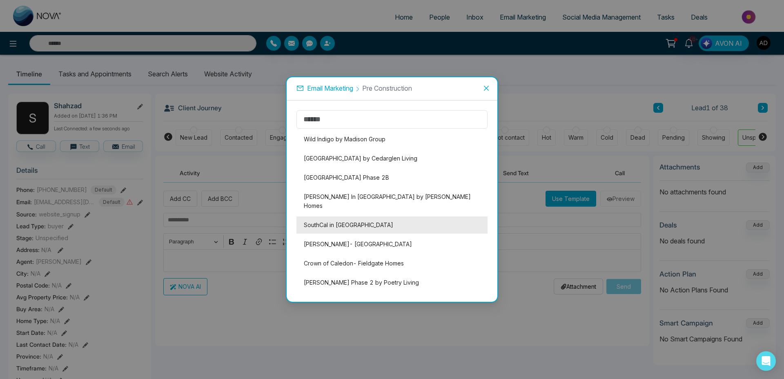
click at [326, 217] on li "SouthCal in Caledon" at bounding box center [392, 225] width 191 height 17
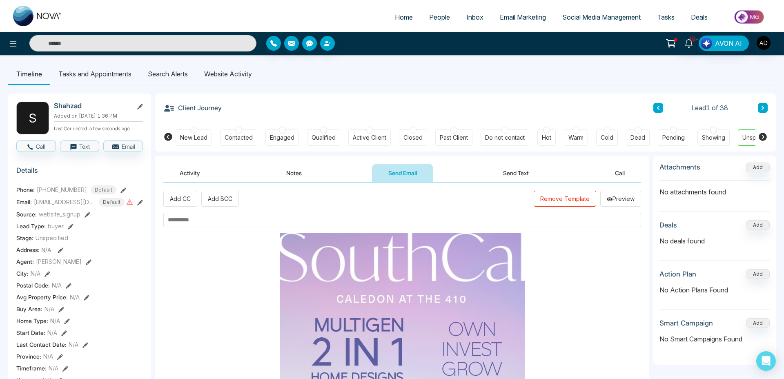
click at [210, 216] on input "text" at bounding box center [402, 220] width 478 height 14
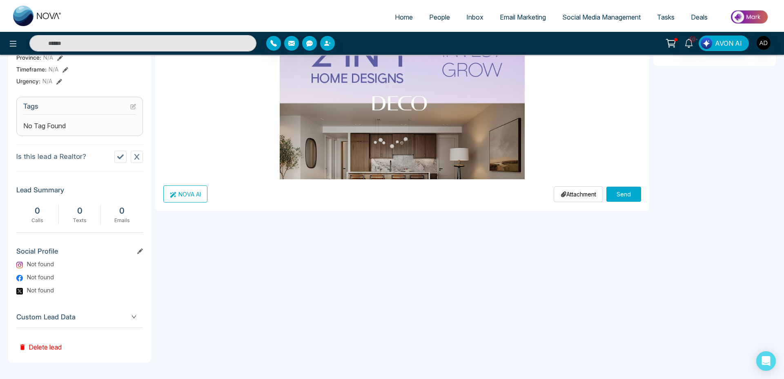
type input "*****"
click at [615, 201] on button "Send" at bounding box center [624, 194] width 35 height 15
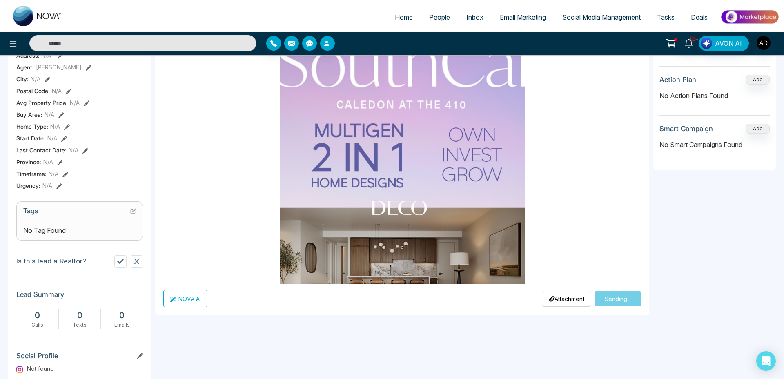
scroll to position [123, 0]
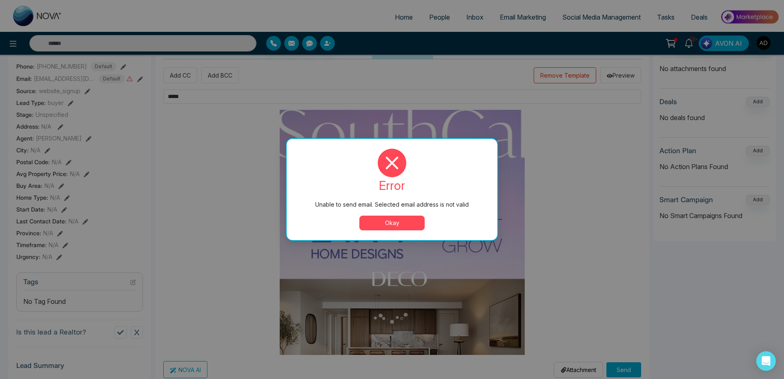
click at [395, 224] on button "Okay" at bounding box center [391, 223] width 65 height 15
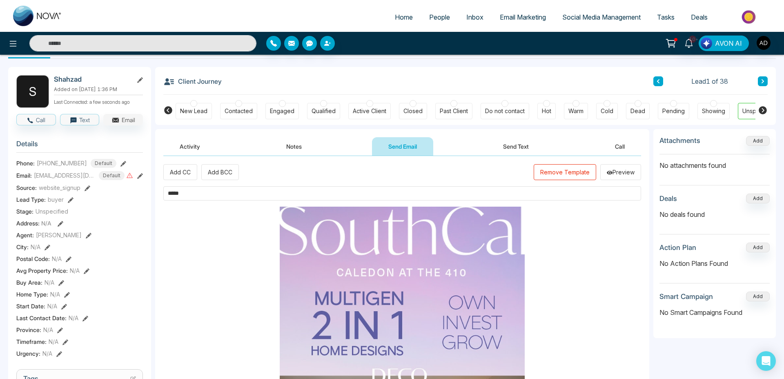
scroll to position [19, 0]
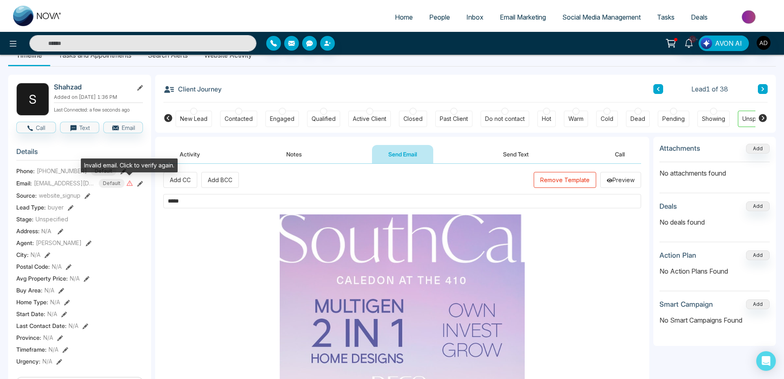
click at [131, 183] on icon at bounding box center [130, 183] width 6 height 5
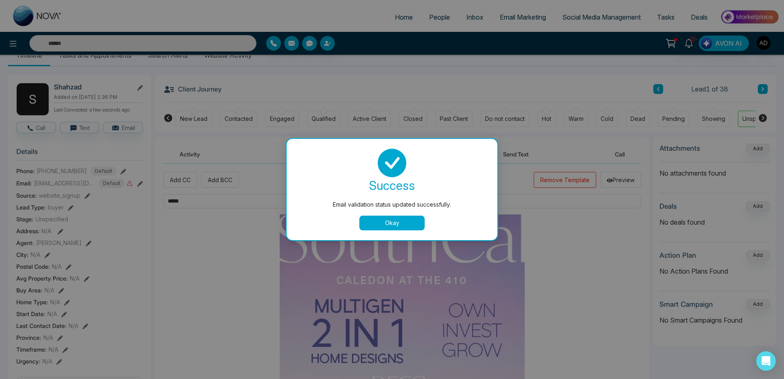
click at [385, 223] on button "Okay" at bounding box center [391, 223] width 65 height 15
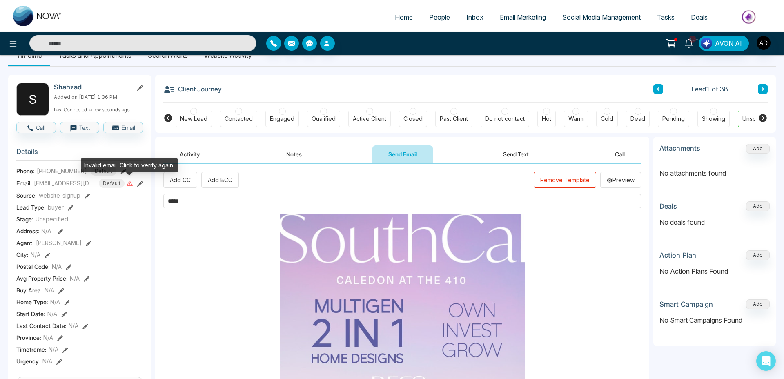
click at [127, 183] on icon at bounding box center [129, 183] width 7 height 7
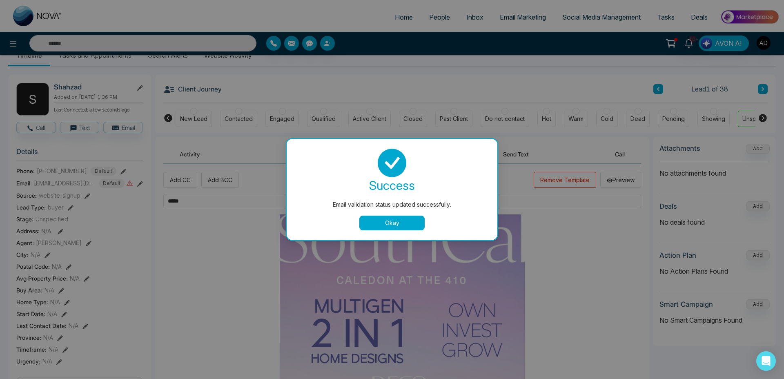
click at [381, 222] on button "Okay" at bounding box center [391, 223] width 65 height 15
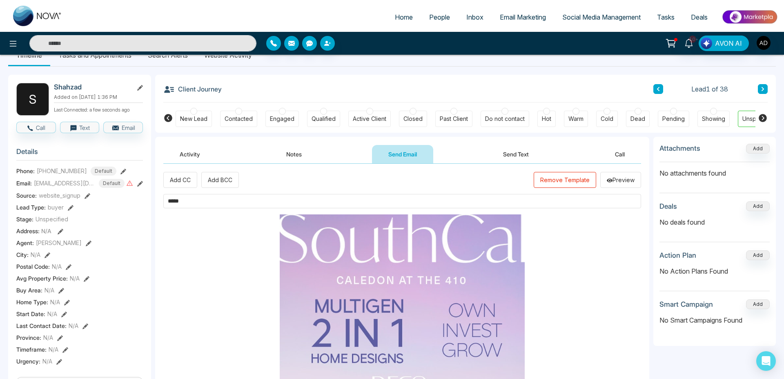
click at [431, 15] on span "People" at bounding box center [439, 17] width 21 height 8
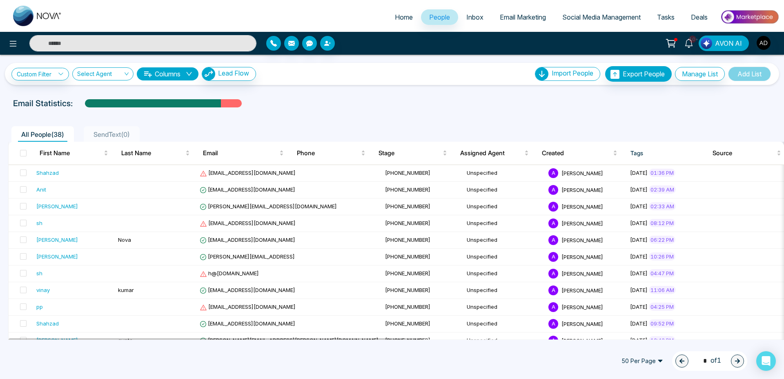
click at [65, 45] on input "text" at bounding box center [142, 43] width 227 height 16
type input "*****"
click at [230, 189] on span "anit+1@mmnovatech.com" at bounding box center [248, 189] width 96 height 7
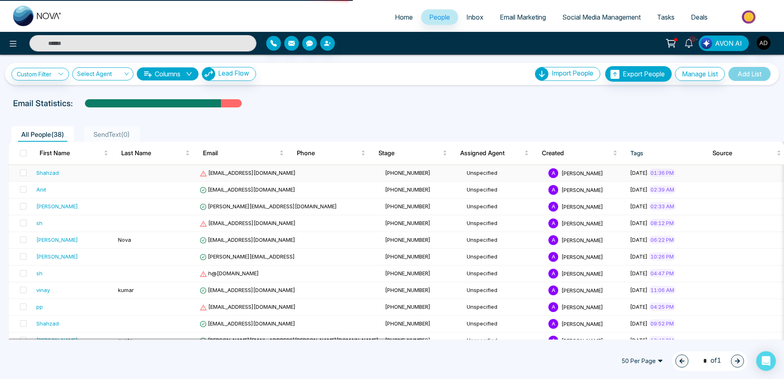
type input "*****"
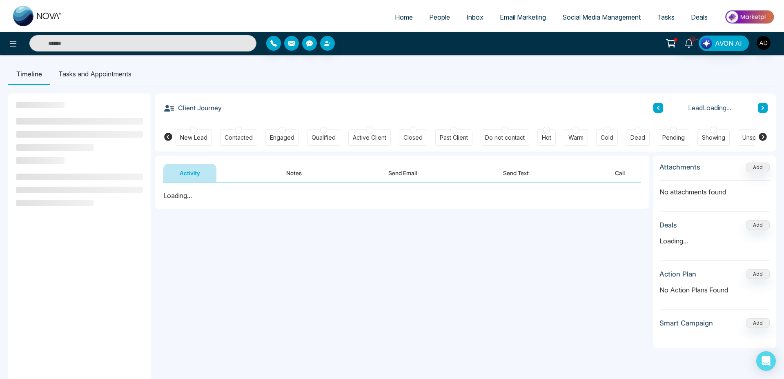
click at [405, 170] on button "Send Email" at bounding box center [402, 173] width 61 height 18
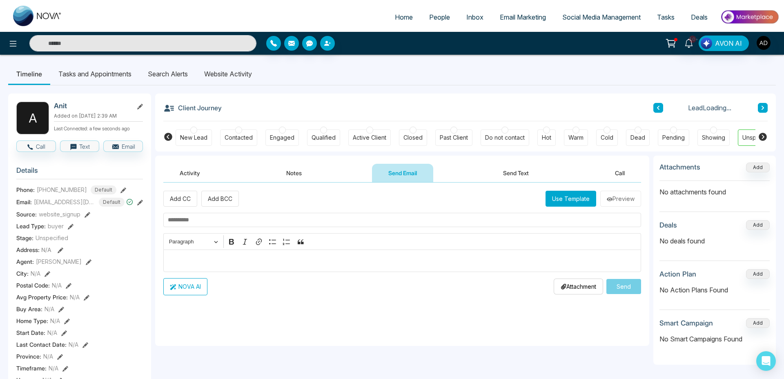
click at [574, 199] on button "Use Template" at bounding box center [571, 199] width 51 height 16
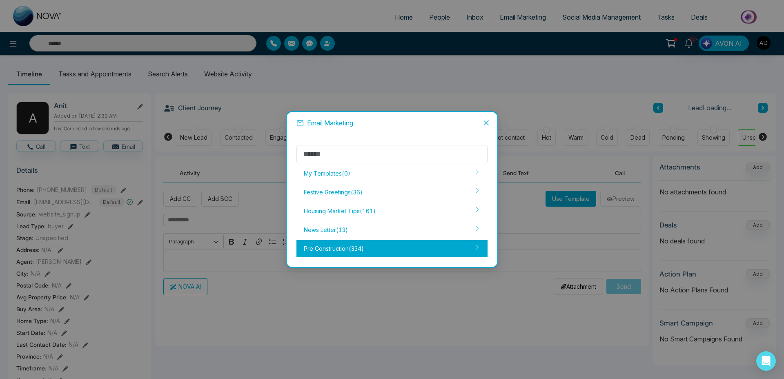
click at [324, 248] on div "Pre Construction ( 334 )" at bounding box center [392, 248] width 191 height 17
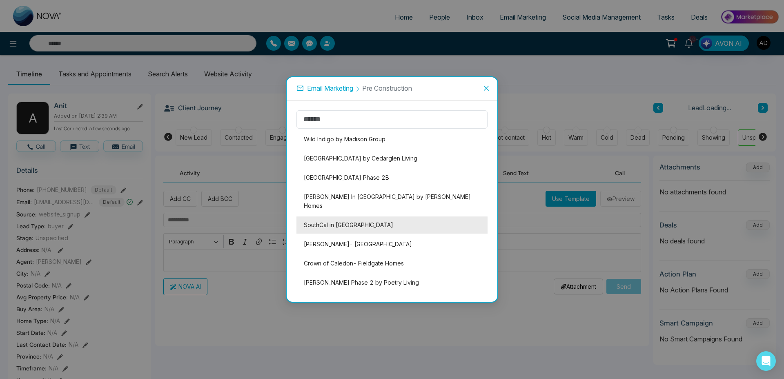
click at [340, 217] on li "SouthCal in Caledon" at bounding box center [392, 225] width 191 height 17
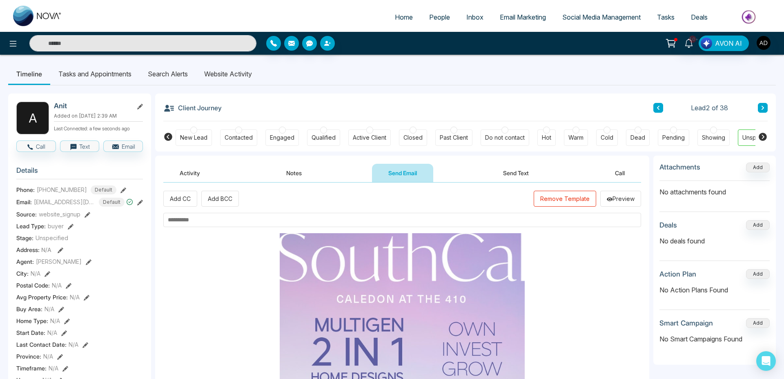
click at [237, 216] on input "text" at bounding box center [402, 220] width 478 height 14
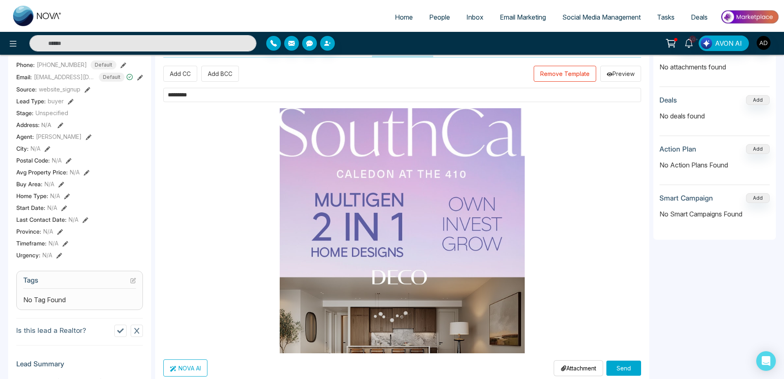
scroll to position [299, 0]
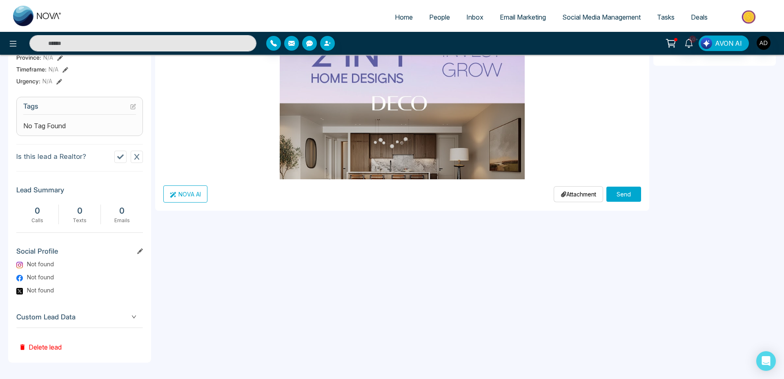
type input "*********"
click at [636, 193] on button "Send" at bounding box center [624, 194] width 35 height 15
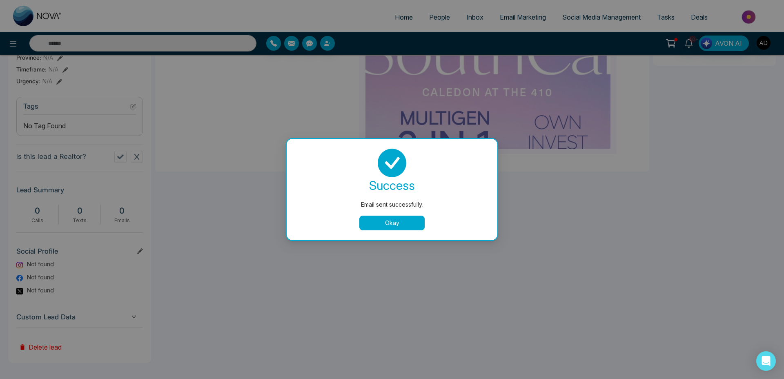
click at [393, 221] on button "Okay" at bounding box center [391, 223] width 65 height 15
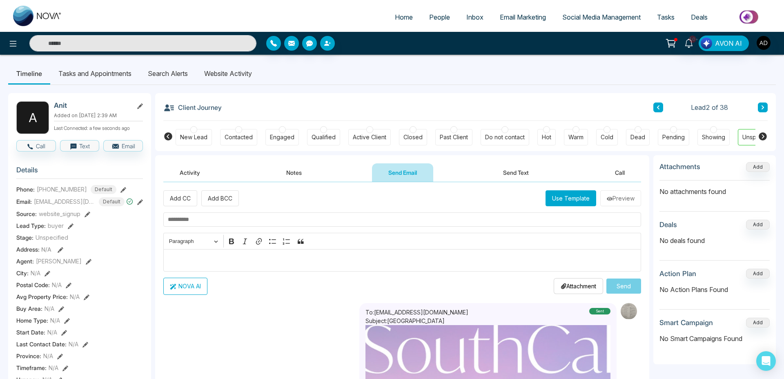
scroll to position [0, 0]
click at [769, 46] on img "button" at bounding box center [764, 43] width 14 height 14
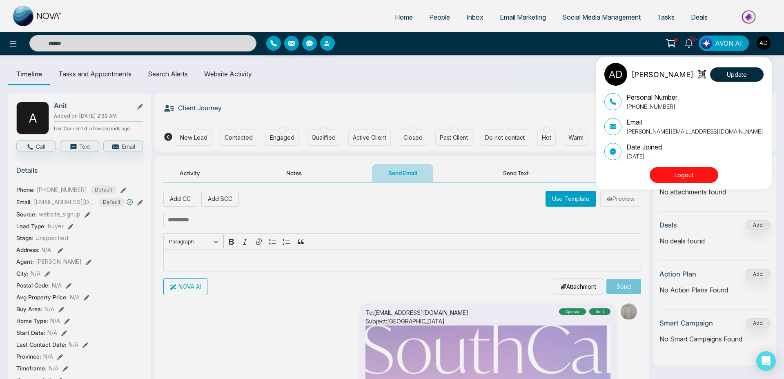
click at [517, 241] on div "Adnan Update Personal Number +919616174444 Email adnan@mmnovatech.com Date Join…" at bounding box center [392, 189] width 784 height 379
